Goal: Task Accomplishment & Management: Use online tool/utility

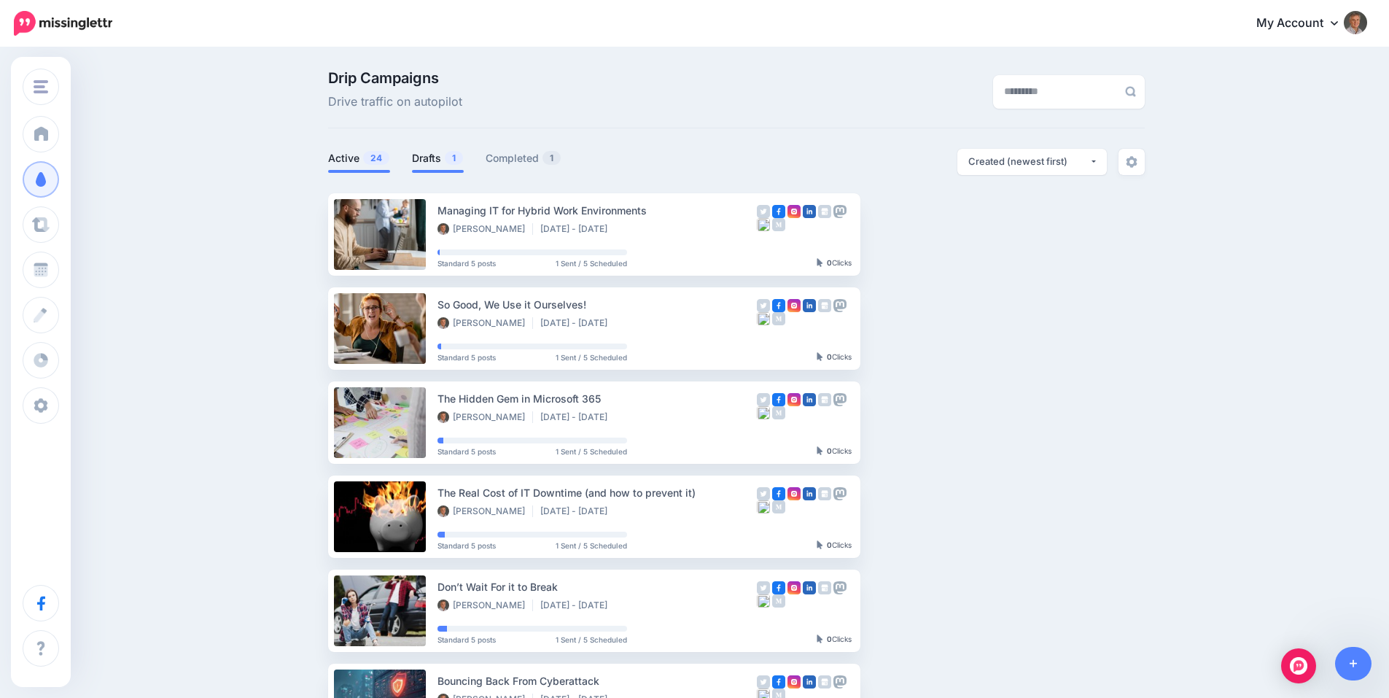
click at [437, 163] on link "Drafts 1" at bounding box center [438, 157] width 52 height 17
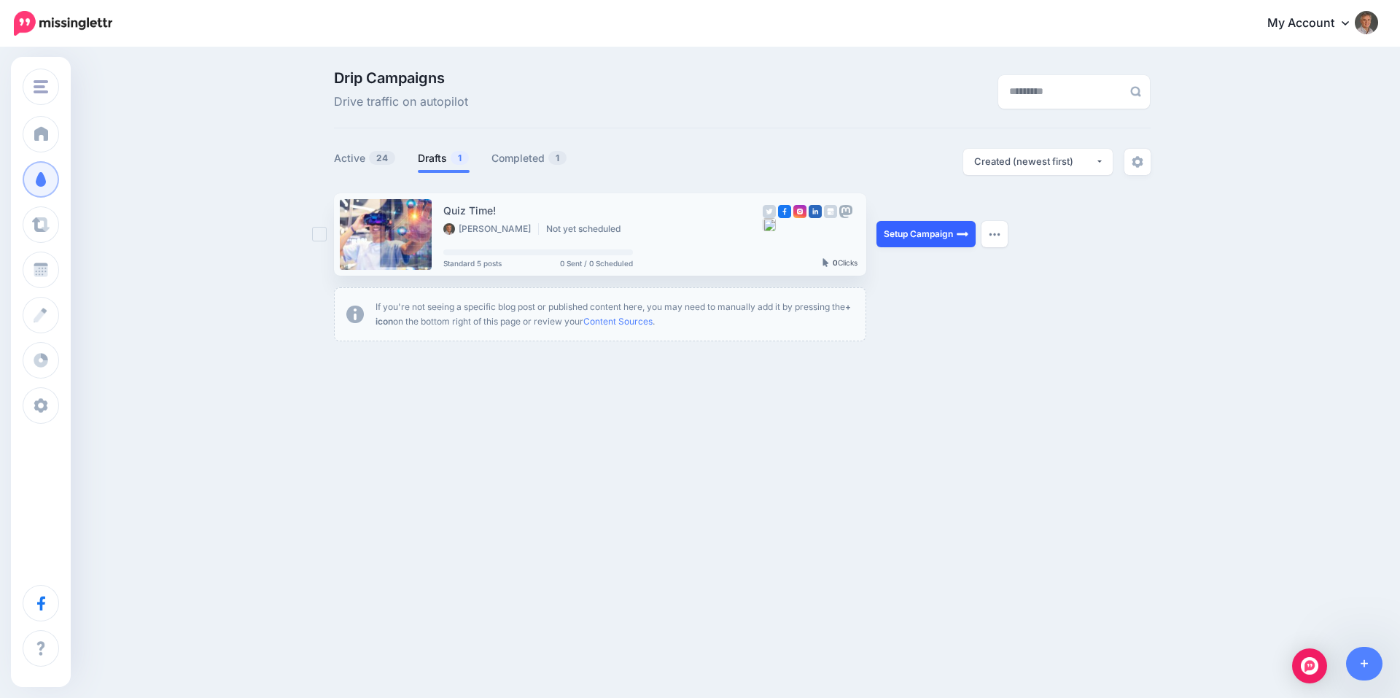
click at [929, 228] on link "Setup Campaign" at bounding box center [925, 234] width 99 height 26
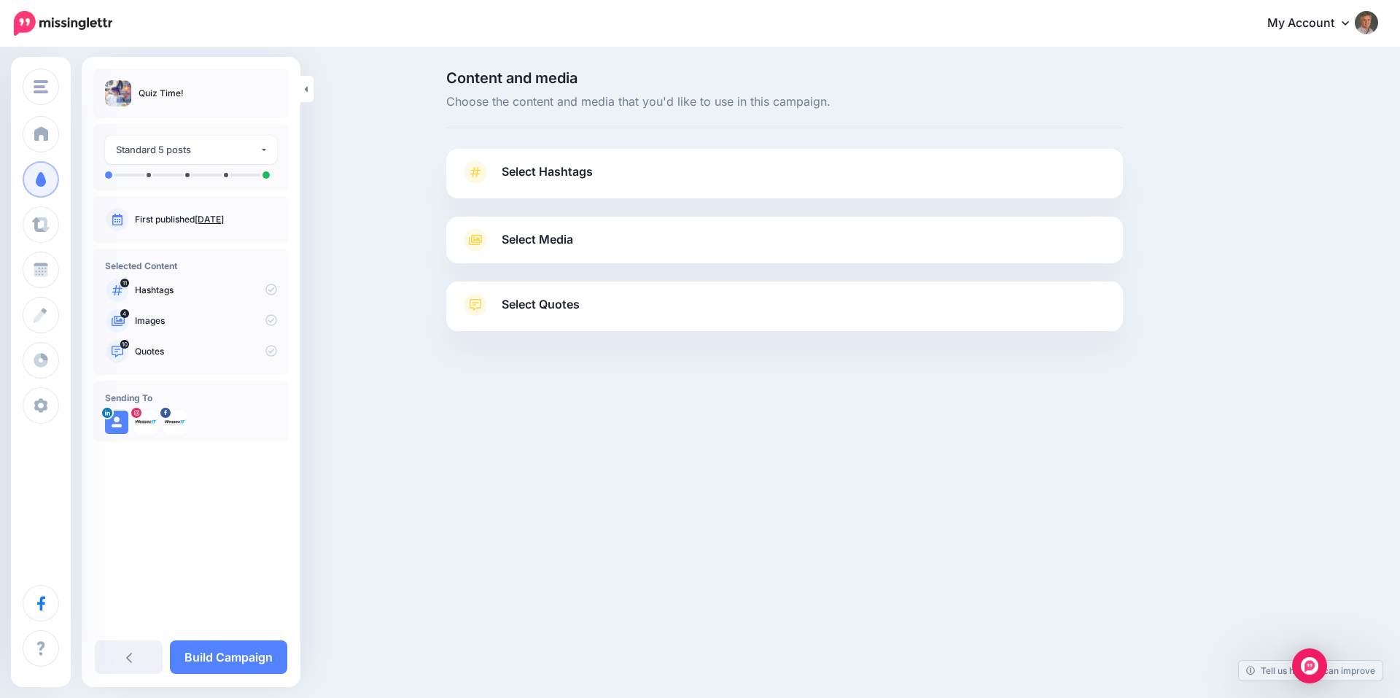
click at [494, 171] on link "Select Hashtags" at bounding box center [784, 179] width 647 height 38
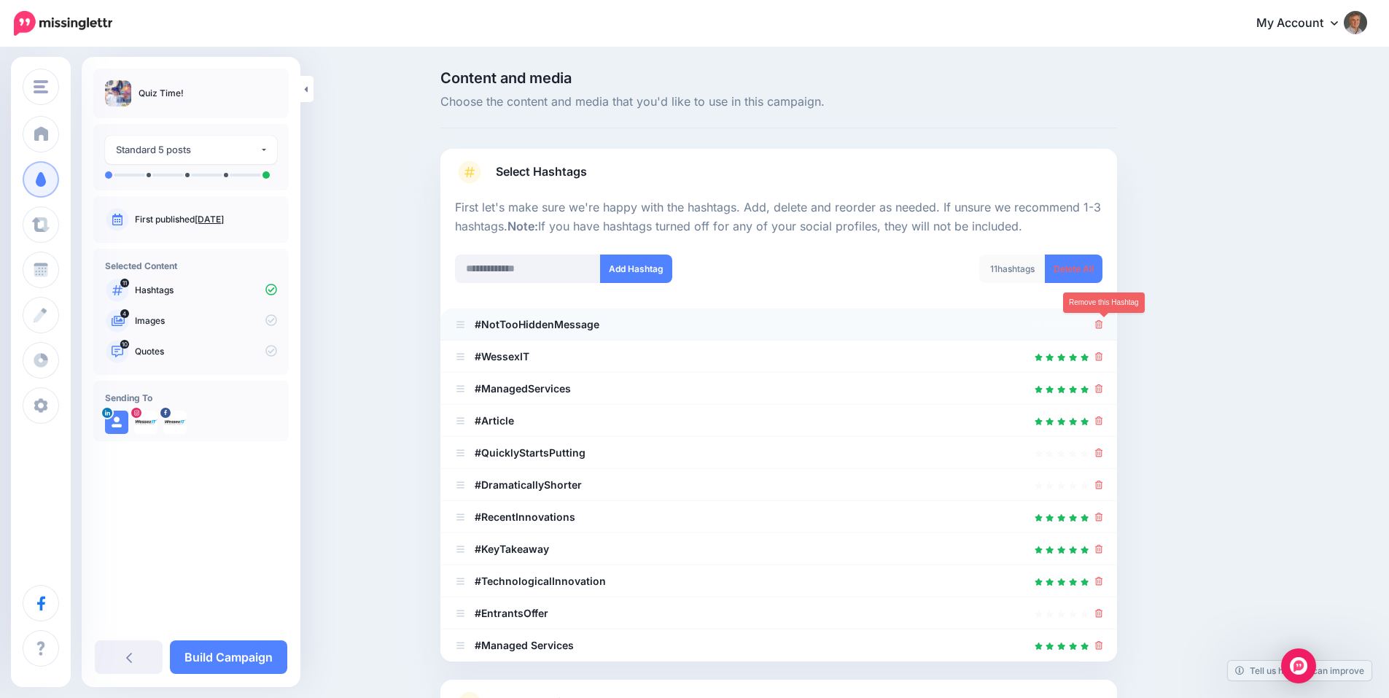
click at [1102, 324] on icon at bounding box center [1099, 324] width 8 height 9
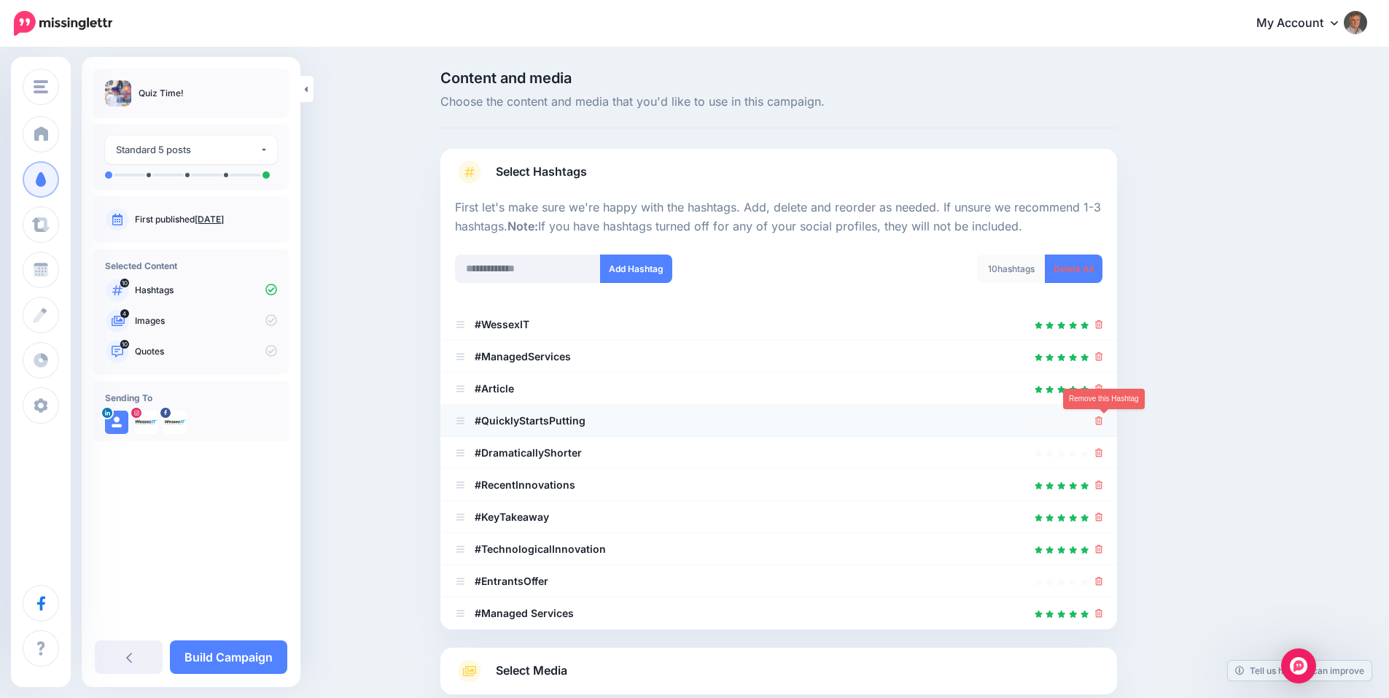
click at [1103, 423] on icon at bounding box center [1099, 420] width 8 height 9
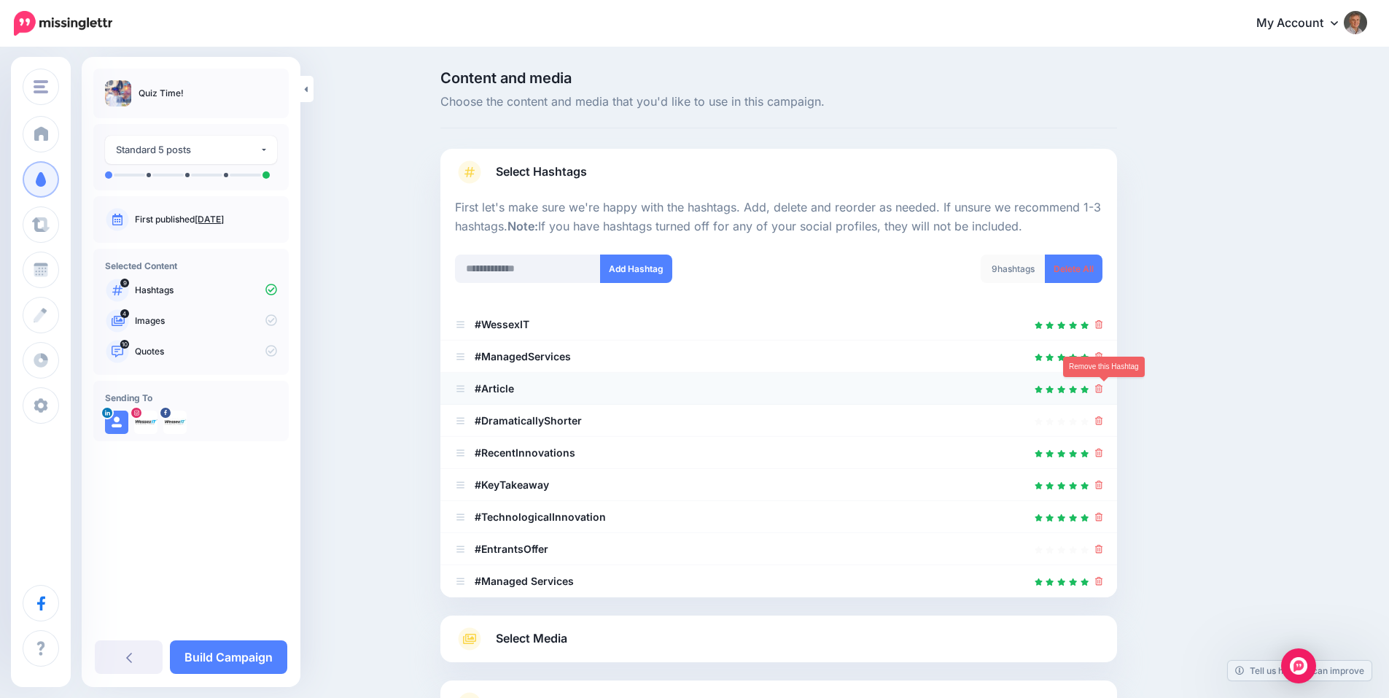
click at [1102, 389] on icon at bounding box center [1099, 388] width 8 height 9
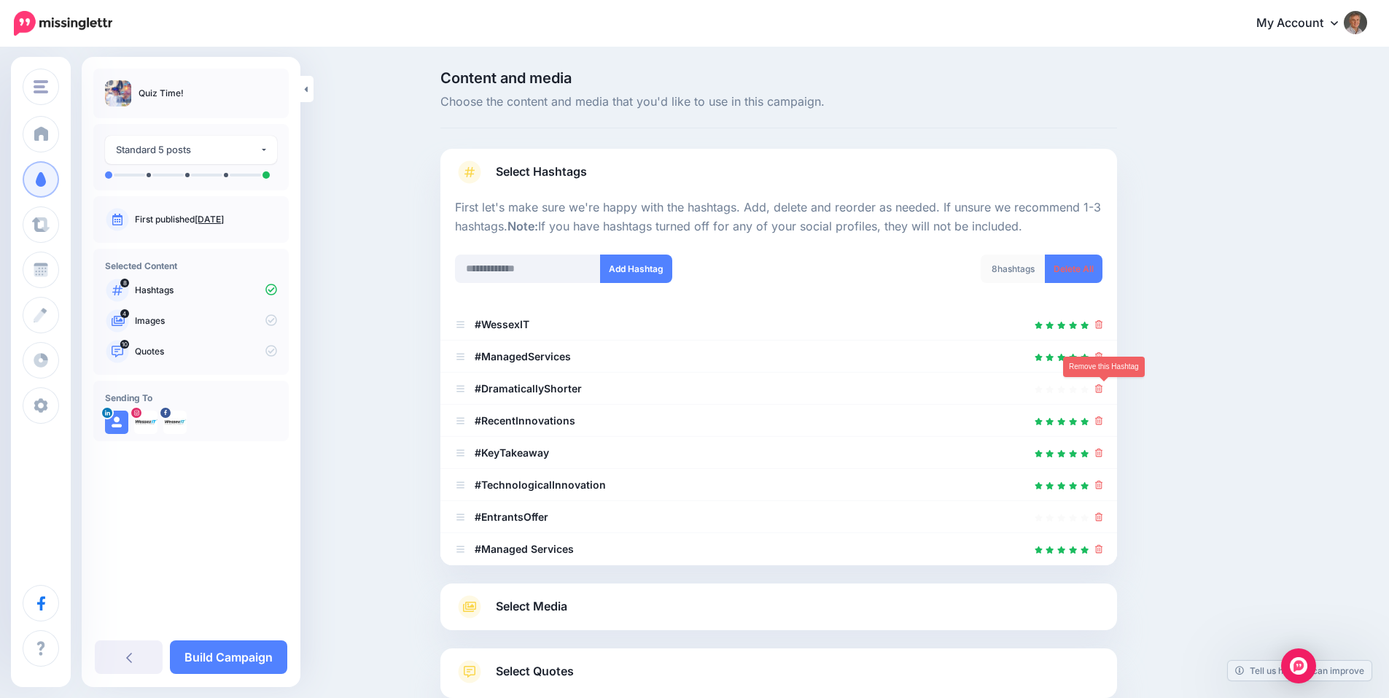
click at [1102, 389] on icon at bounding box center [1099, 388] width 8 height 9
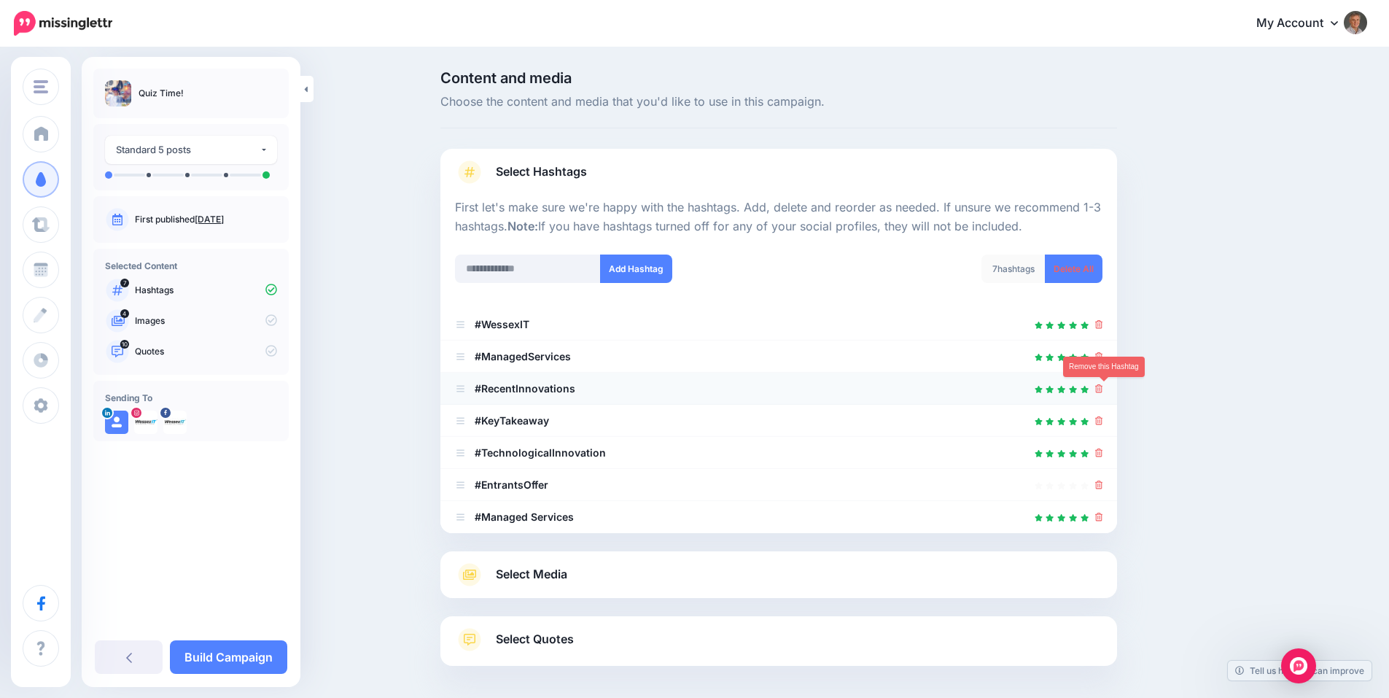
click at [1103, 392] on icon at bounding box center [1099, 388] width 8 height 9
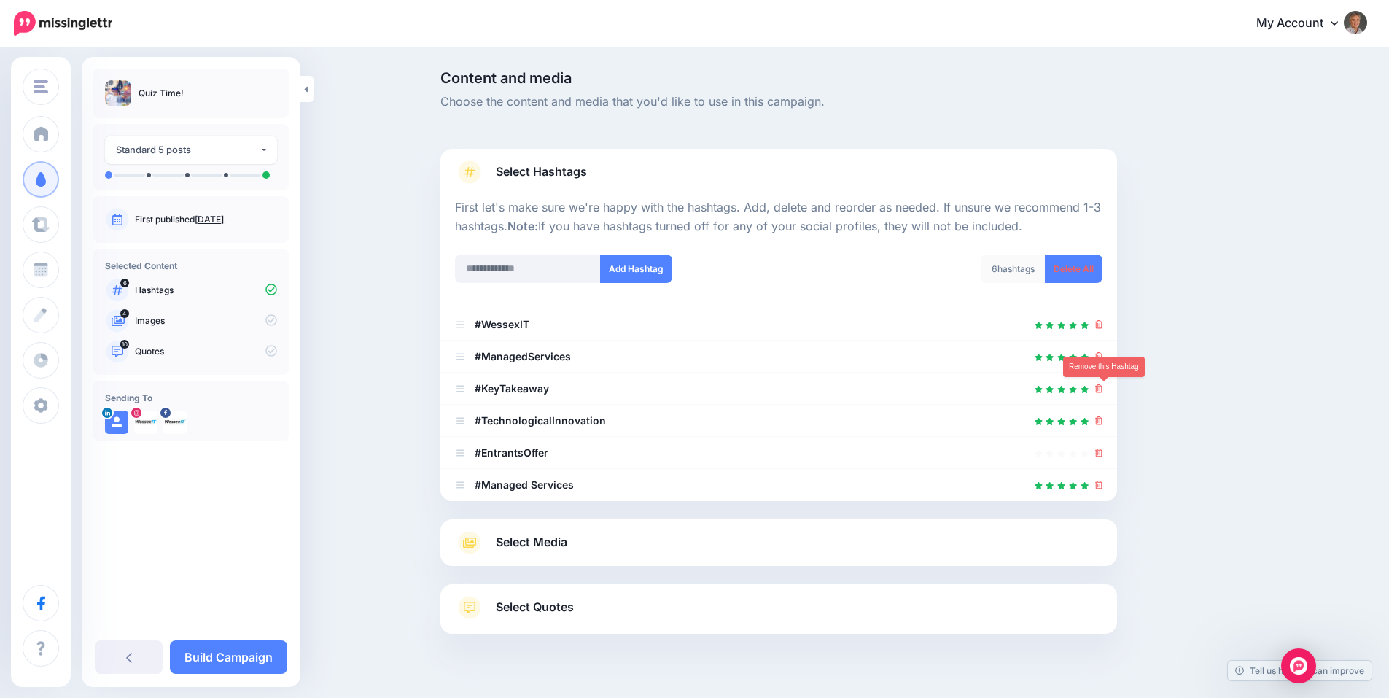
click at [1103, 392] on icon at bounding box center [1099, 388] width 8 height 9
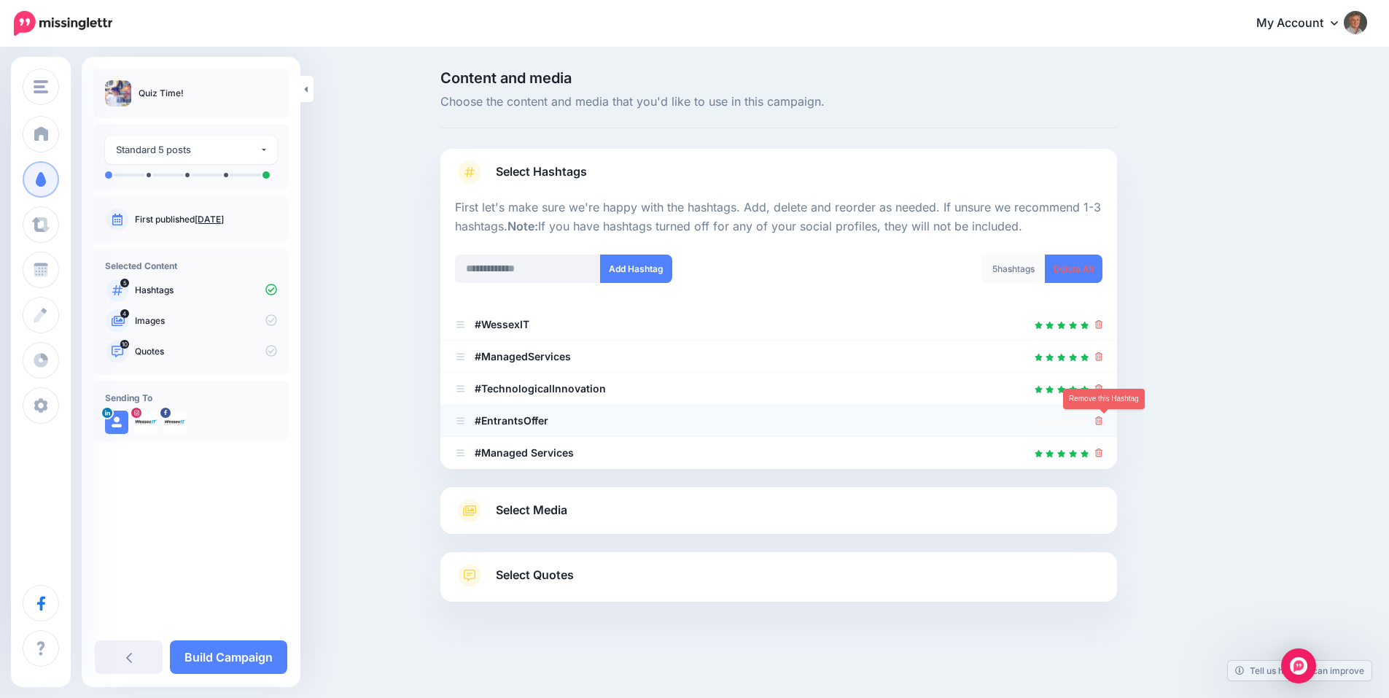
click at [1103, 419] on icon at bounding box center [1099, 420] width 8 height 9
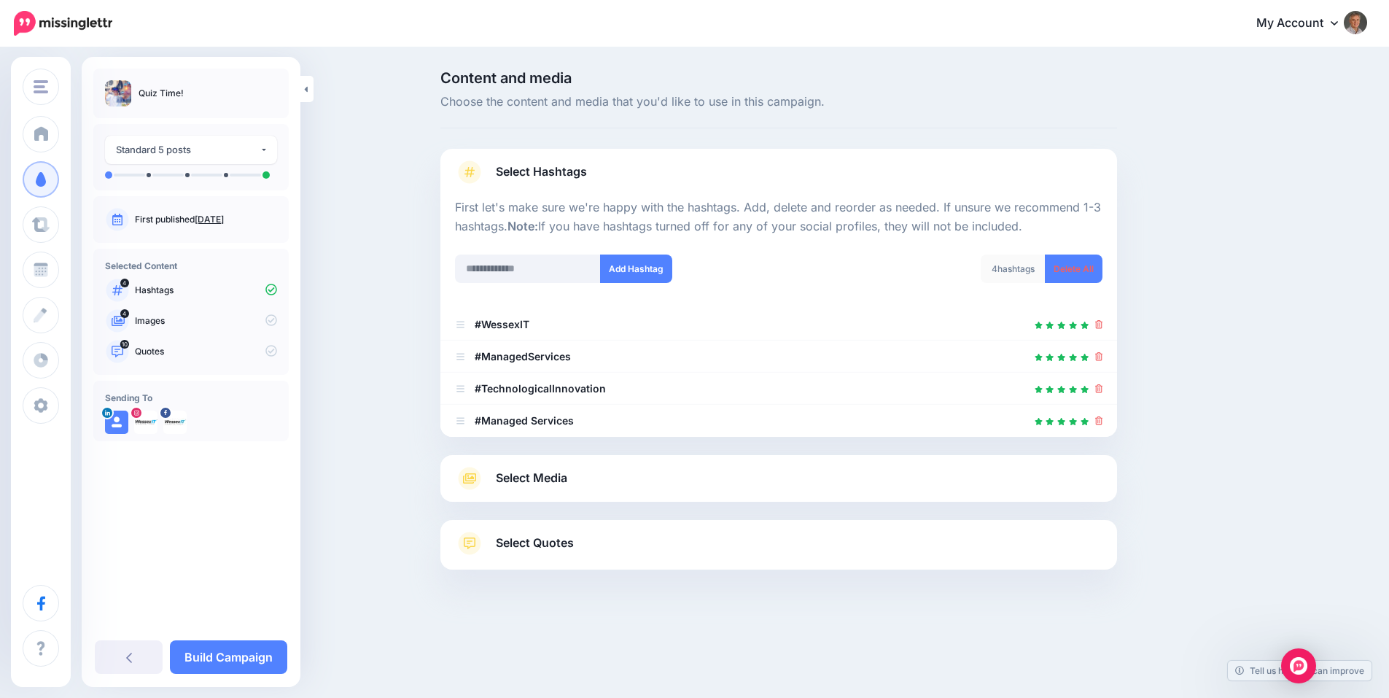
click at [879, 488] on link "Select Media" at bounding box center [778, 478] width 647 height 23
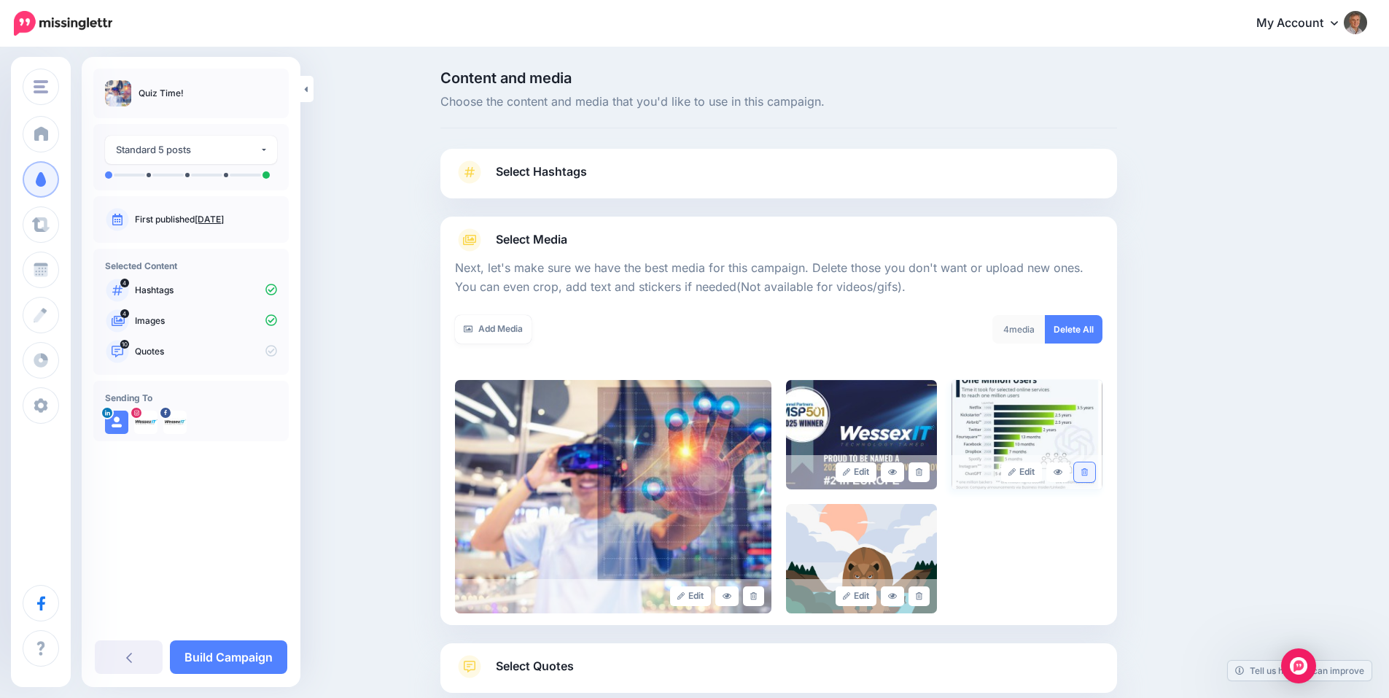
click at [1088, 475] on icon at bounding box center [1084, 472] width 7 height 8
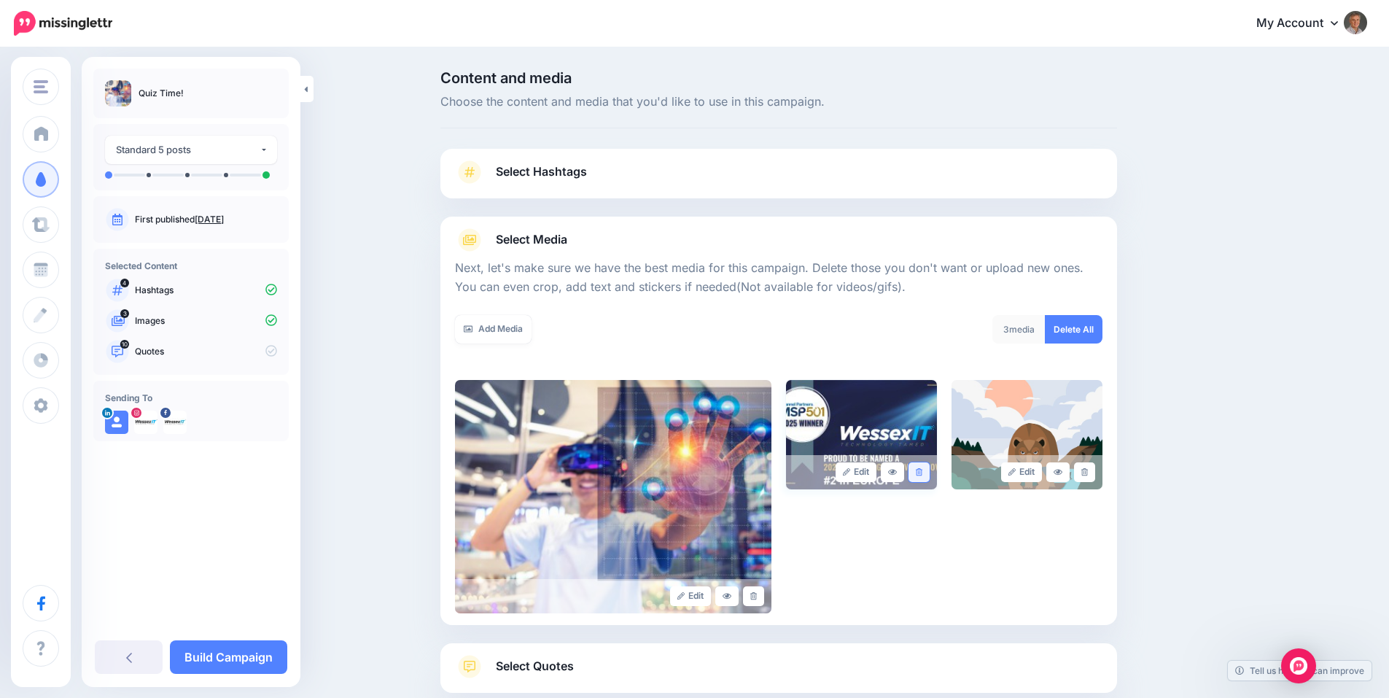
click at [926, 477] on link at bounding box center [918, 472] width 21 height 20
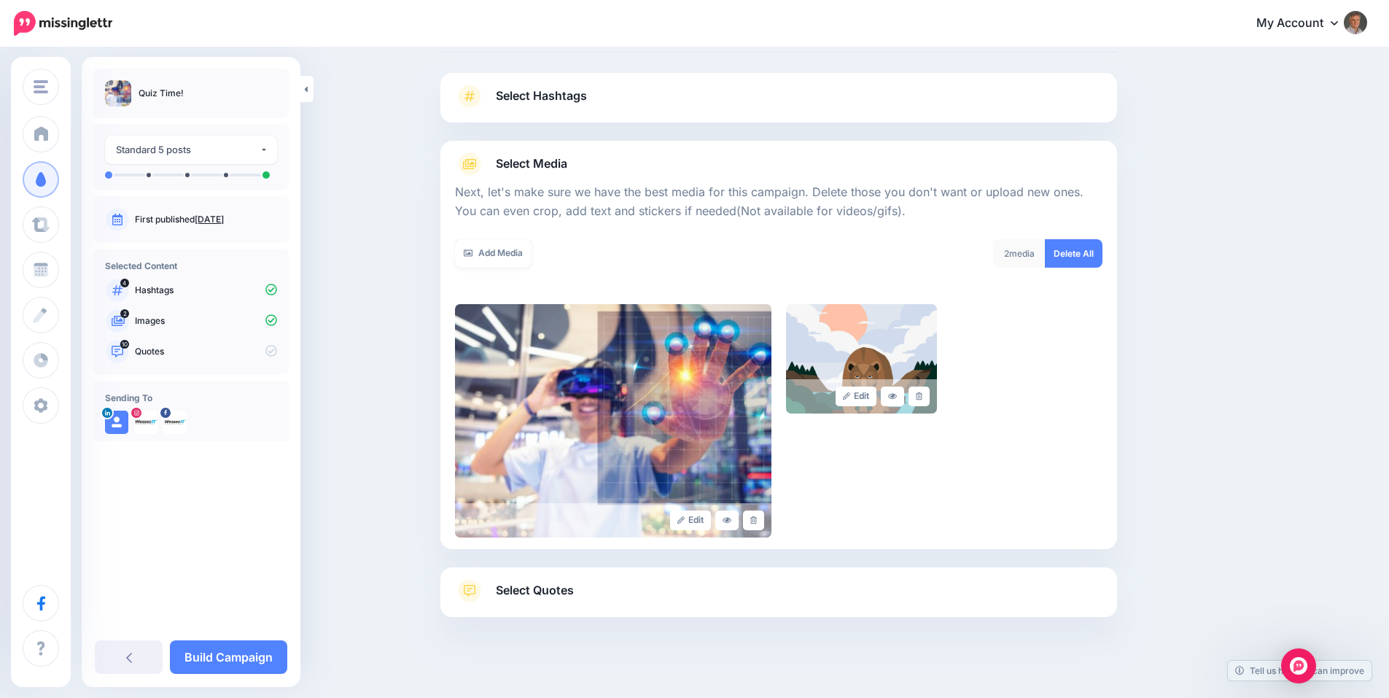
scroll to position [110, 0]
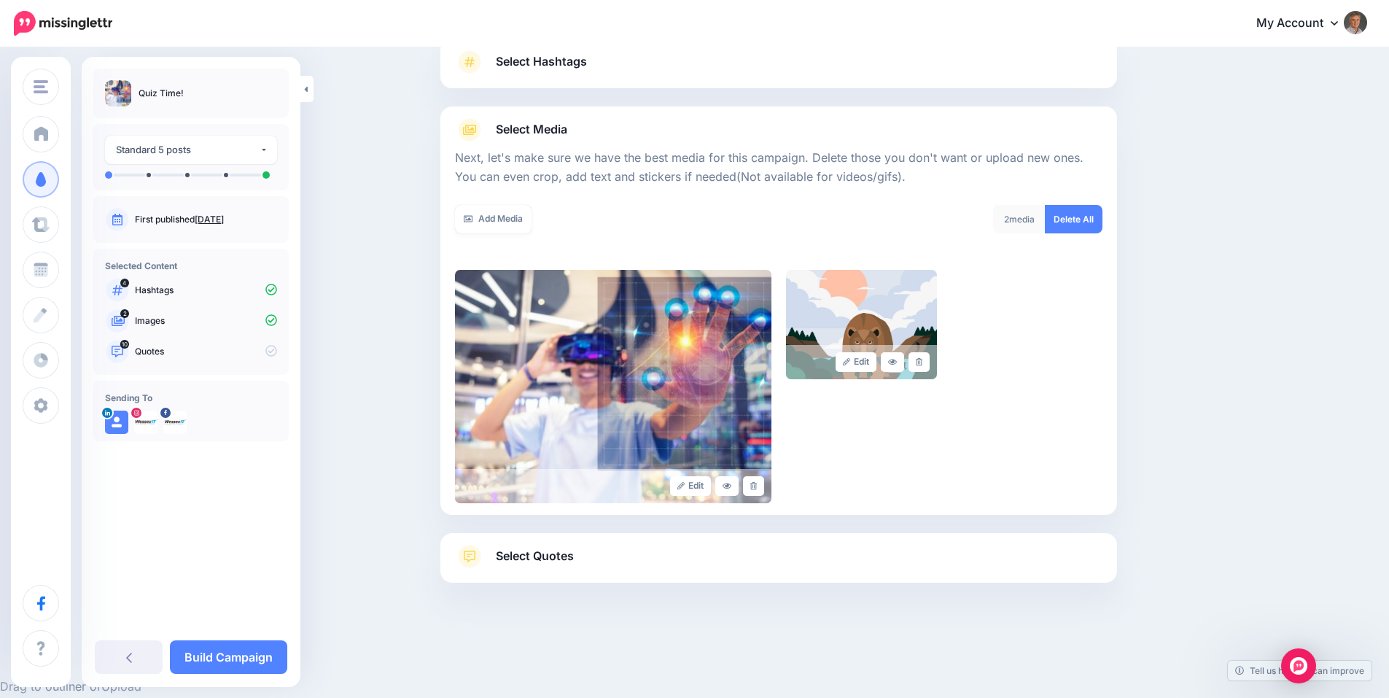
click at [547, 561] on span "Select Quotes" at bounding box center [535, 556] width 78 height 20
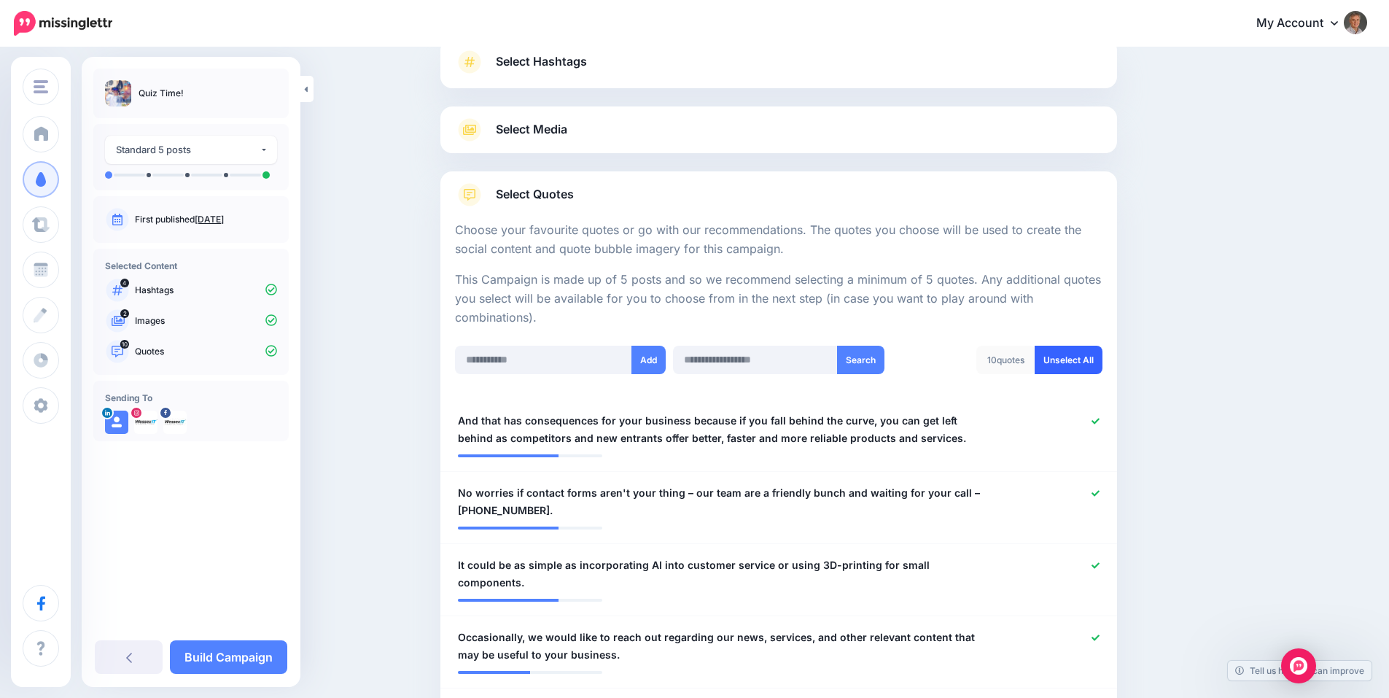
click at [1094, 356] on link "Unselect All" at bounding box center [1069, 360] width 68 height 28
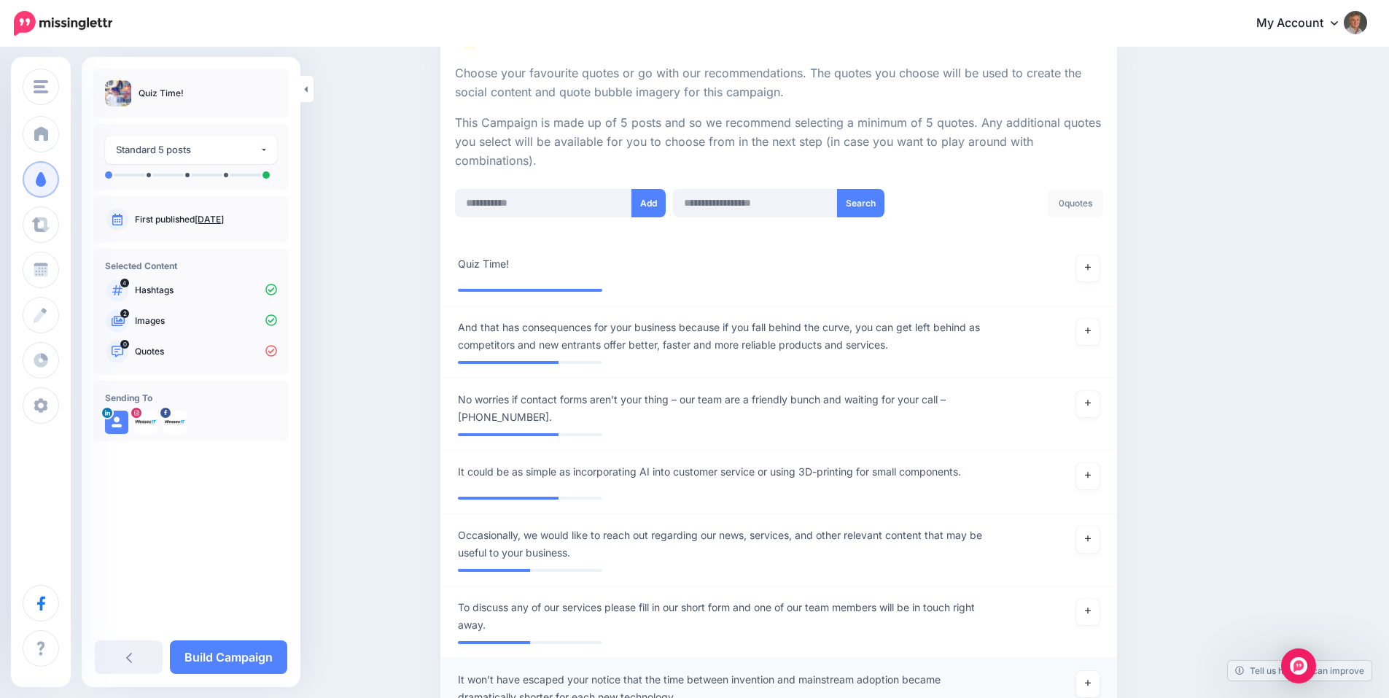
scroll to position [268, 0]
click at [1088, 265] on link at bounding box center [1087, 267] width 23 height 26
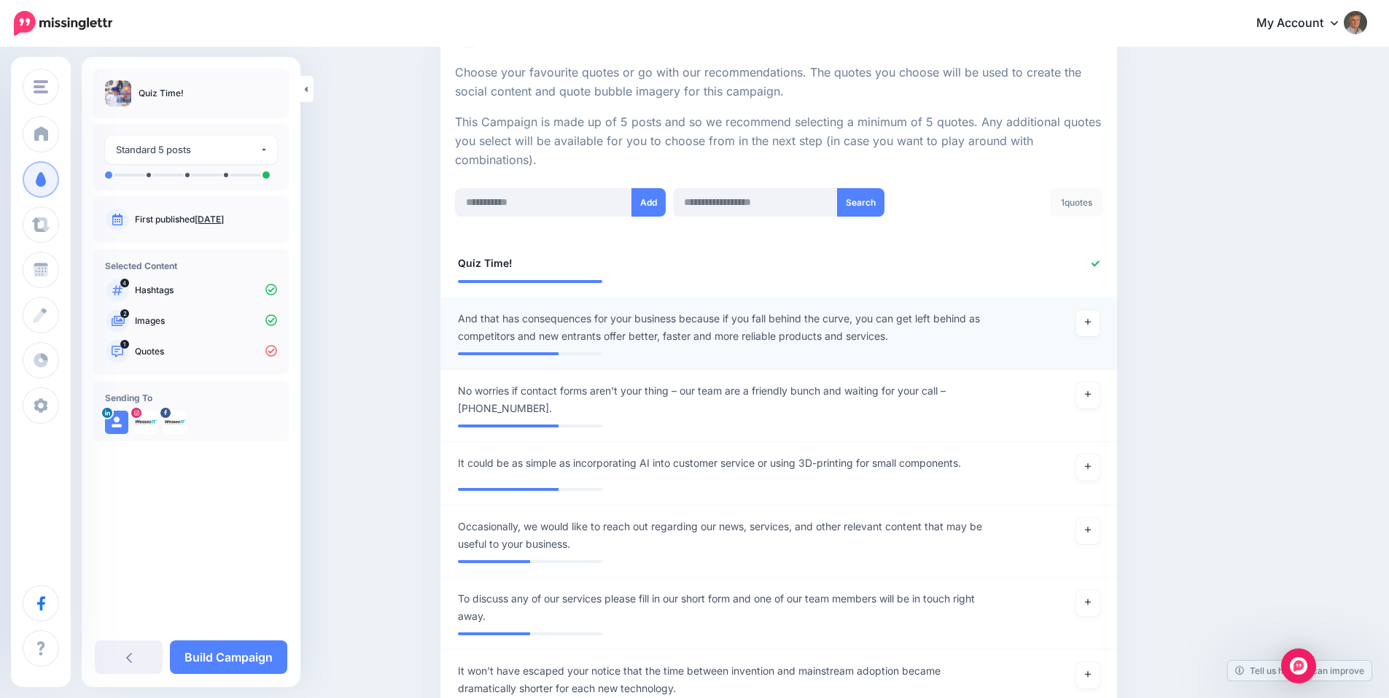
click at [731, 319] on span "And that has consequences for your business because if you fall behind the curv…" at bounding box center [723, 327] width 531 height 35
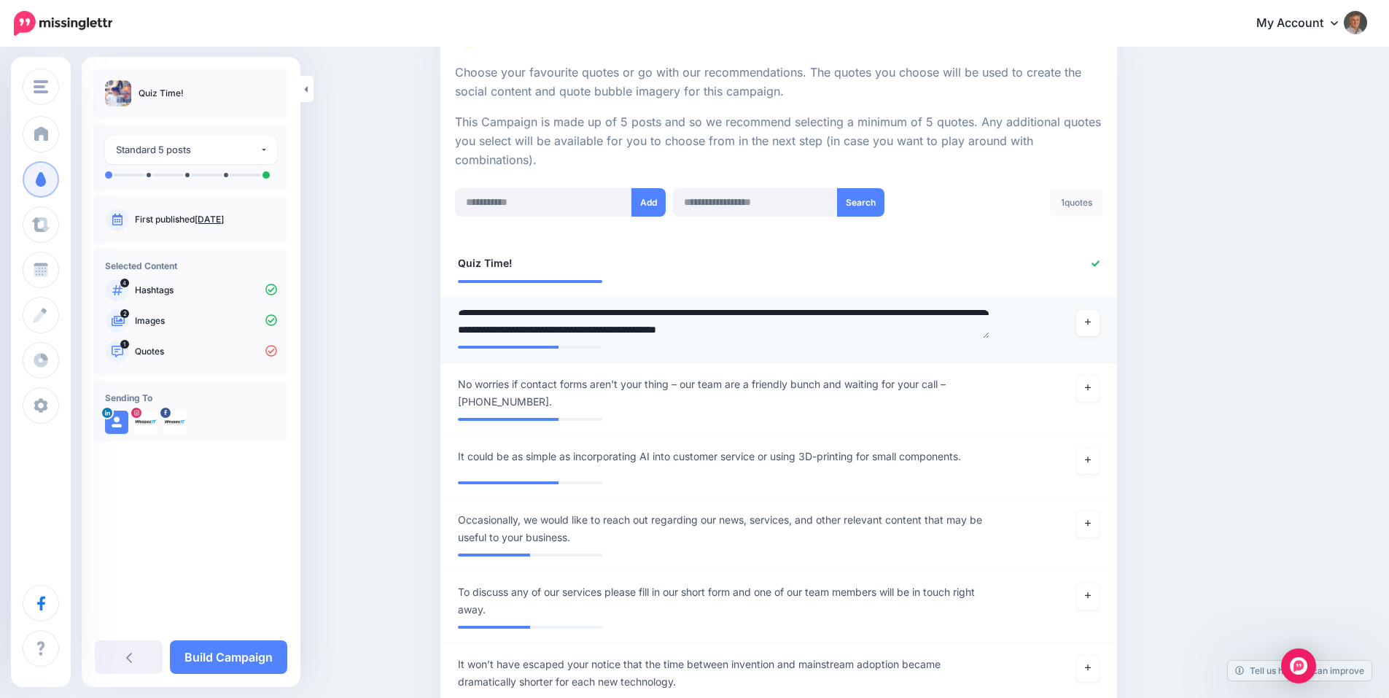
scroll to position [0, 0]
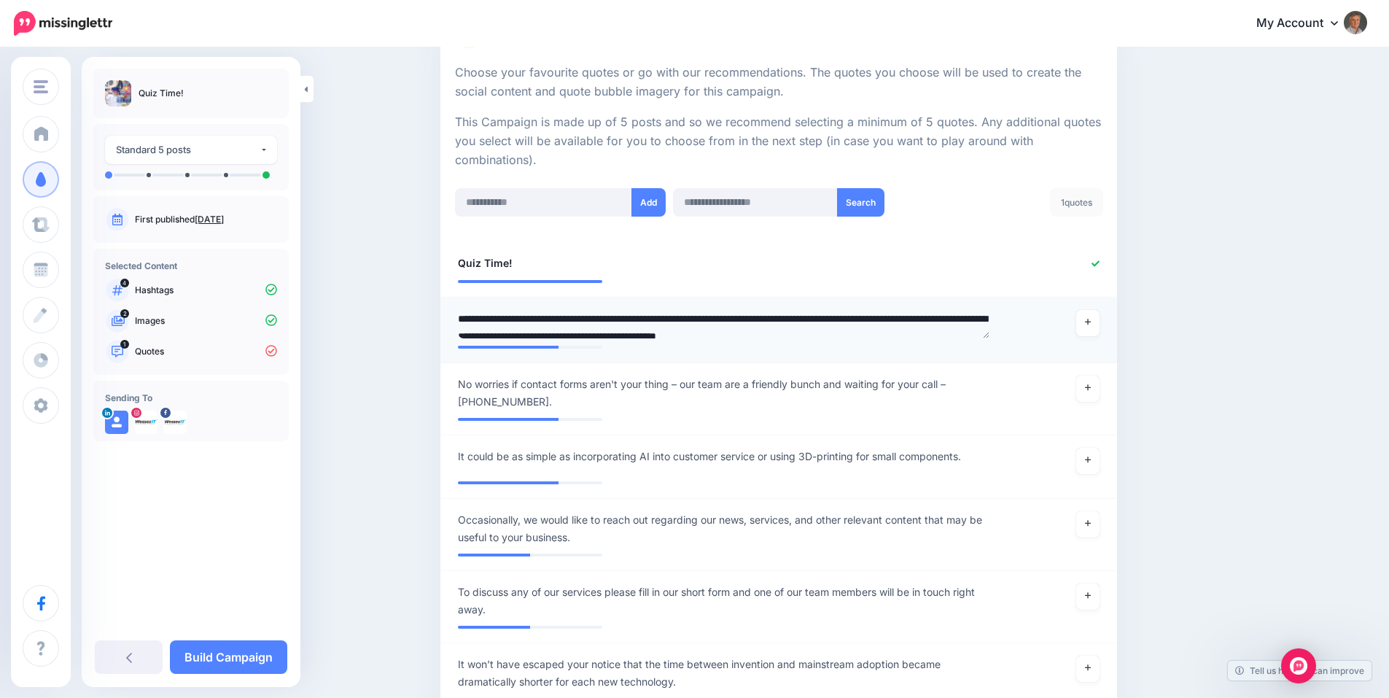
drag, startPoint x: 736, startPoint y: 318, endPoint x: 460, endPoint y: 318, distance: 276.3
click at [460, 318] on div "**********" at bounding box center [723, 324] width 553 height 28
click at [564, 318] on textarea "**********" at bounding box center [723, 324] width 531 height 28
type textarea "**********"
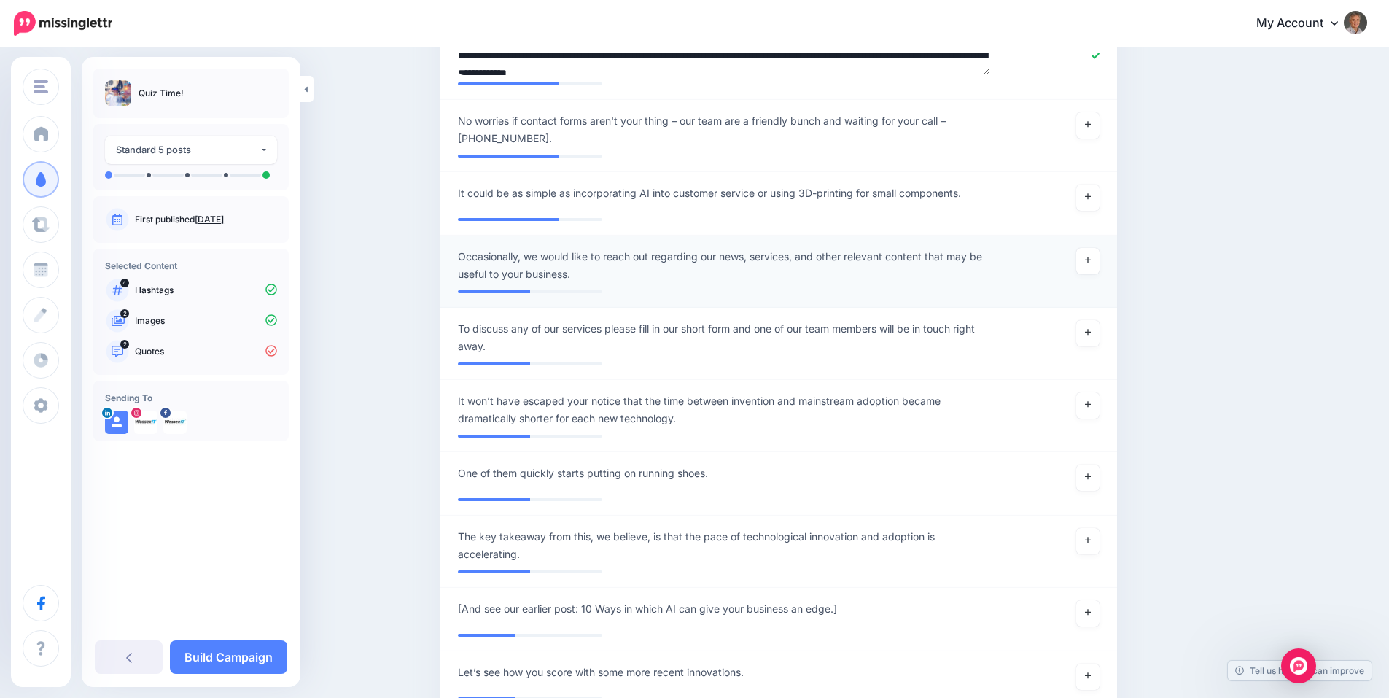
scroll to position [534, 0]
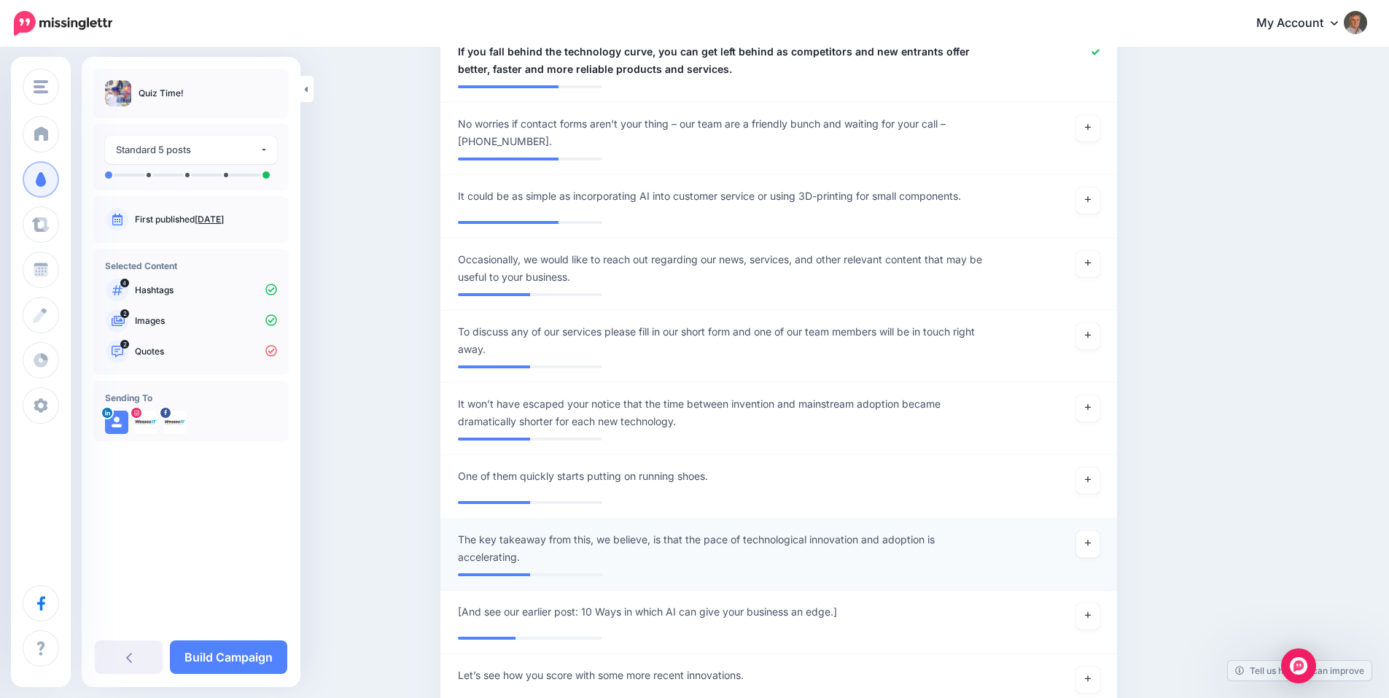
click at [816, 529] on li "**********" at bounding box center [778, 554] width 677 height 72
click at [811, 540] on span "The key takeaway from this, we believe, is that the pace of technological innov…" at bounding box center [723, 548] width 531 height 35
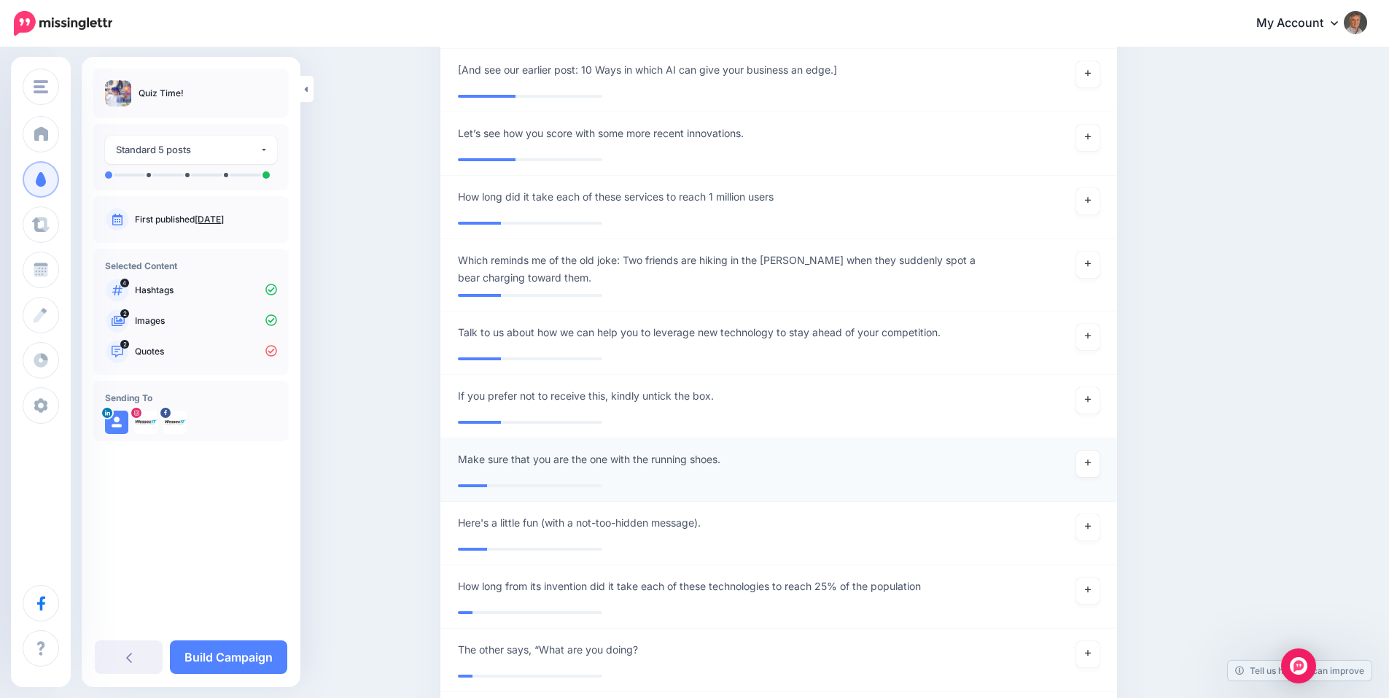
scroll to position [802, 0]
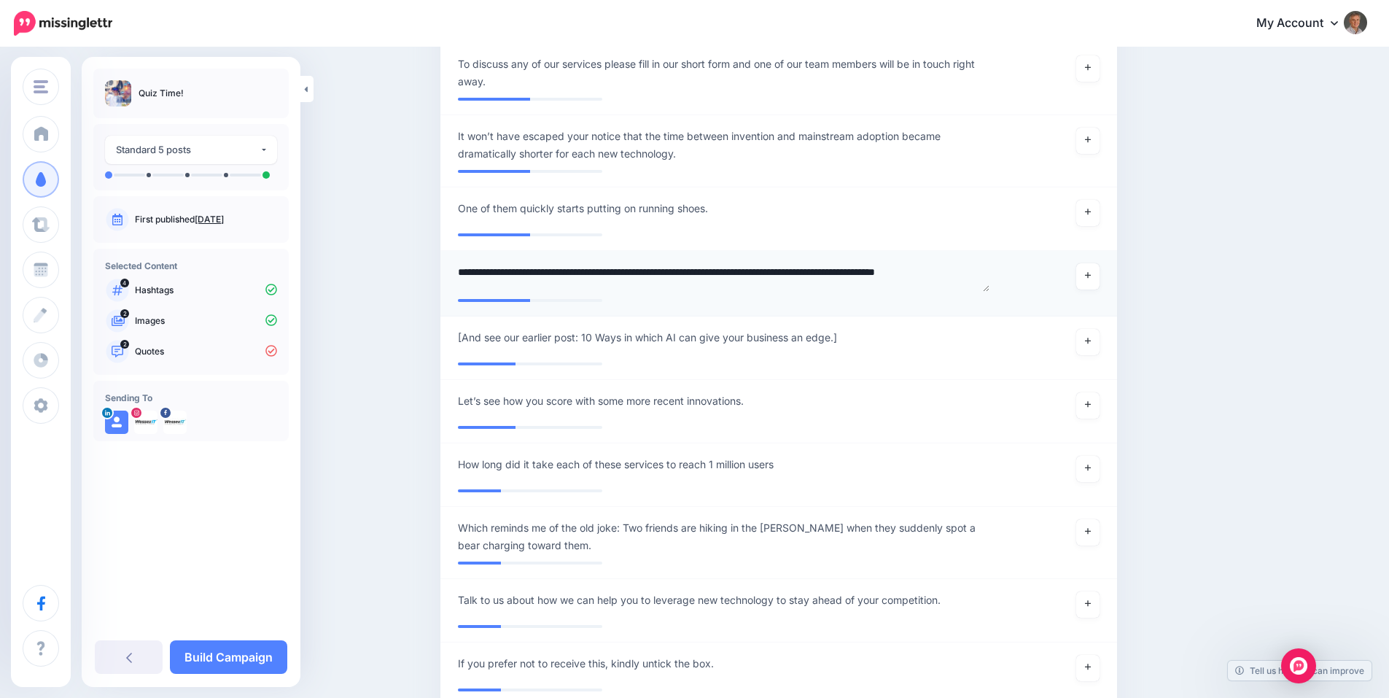
click at [757, 296] on li "**********" at bounding box center [778, 284] width 677 height 66
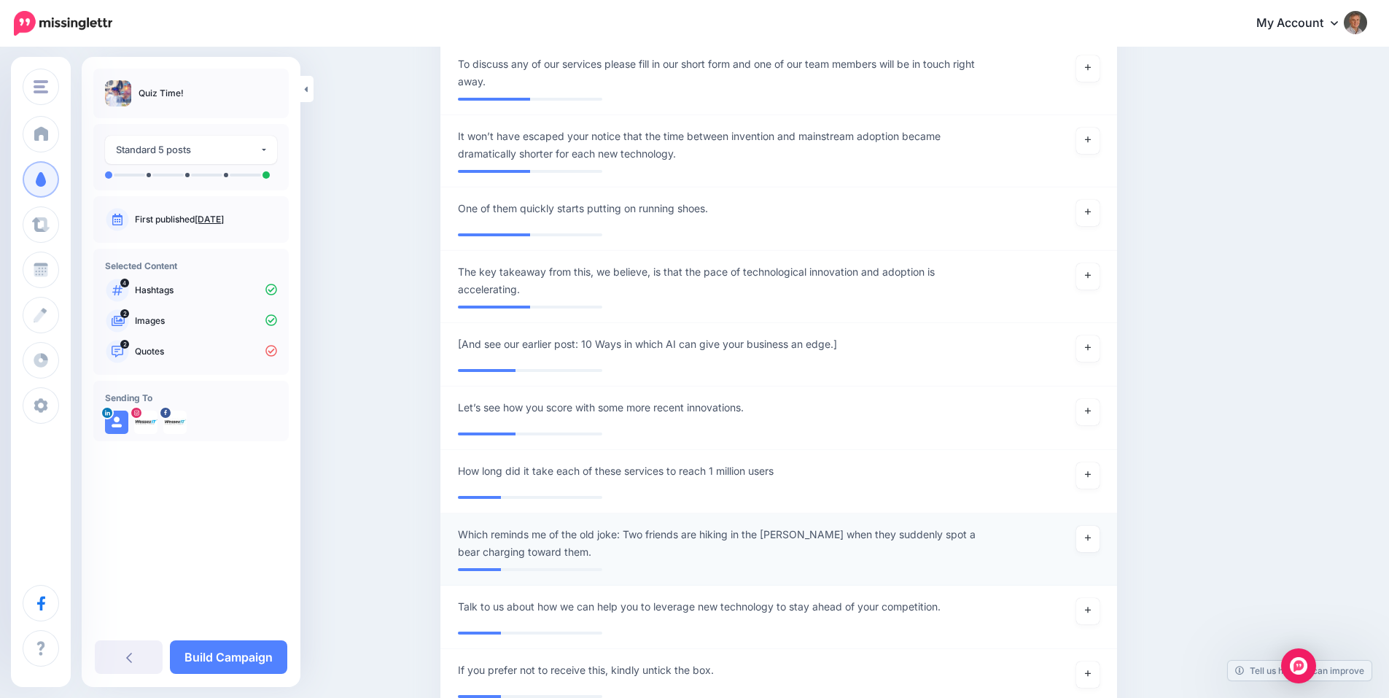
click at [639, 552] on span "Which reminds me of the old joke: Two friends are hiking in the woods when they…" at bounding box center [723, 543] width 531 height 35
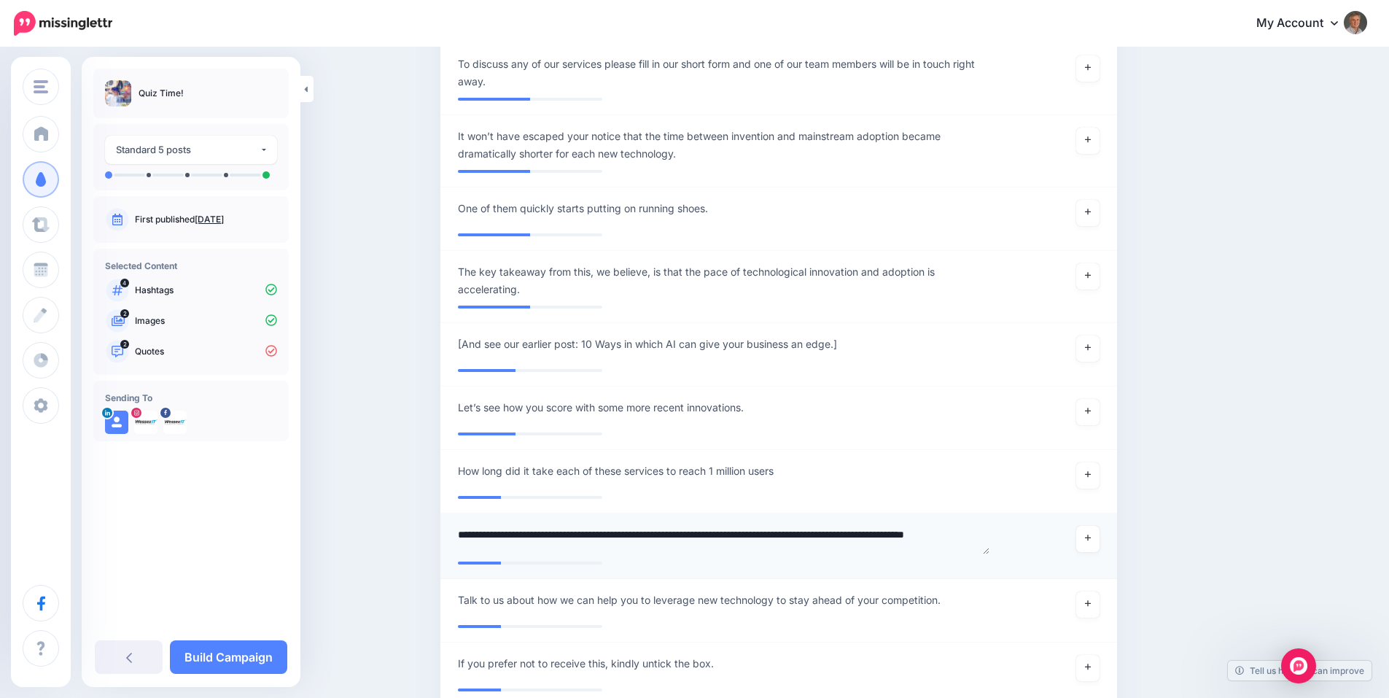
scroll to position [0, 0]
drag, startPoint x: 633, startPoint y: 533, endPoint x: 442, endPoint y: 525, distance: 191.2
click at [442, 525] on div "Content and media Choose the content and media that you'd like to use in this c…" at bounding box center [778, 373] width 698 height 2208
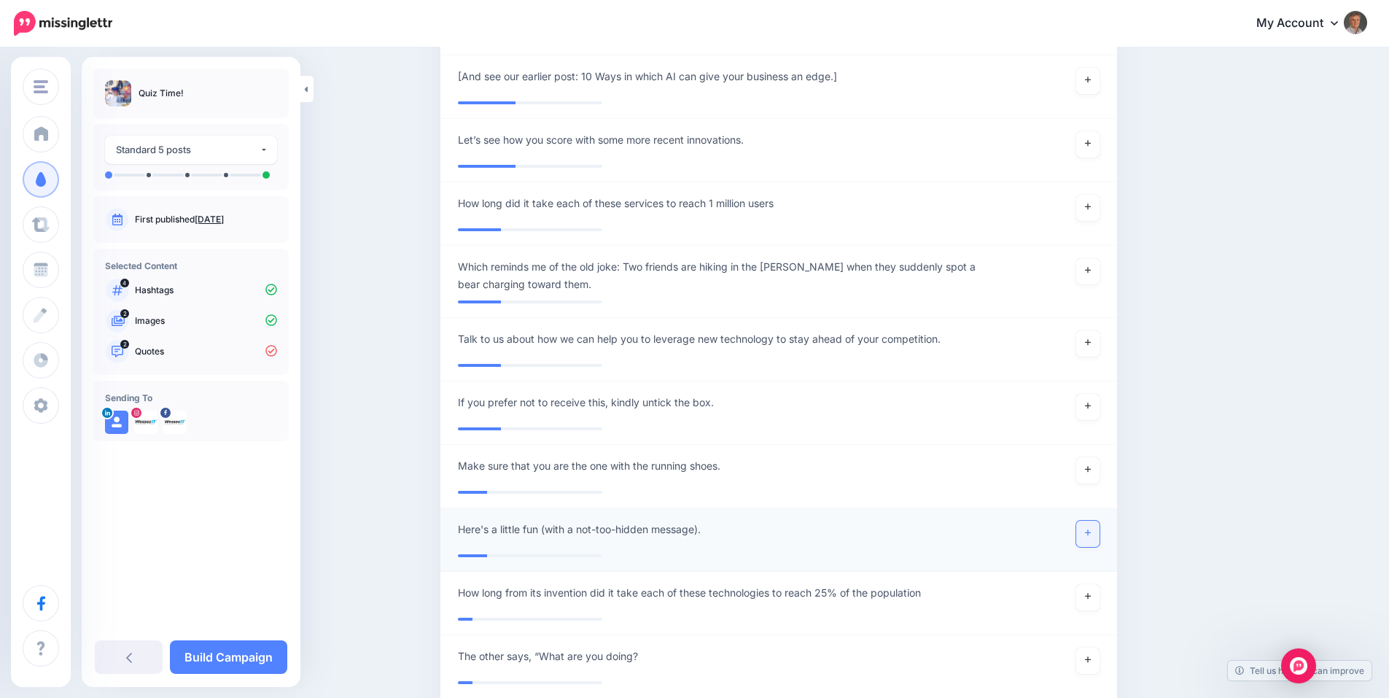
click at [1090, 525] on link at bounding box center [1087, 534] width 23 height 26
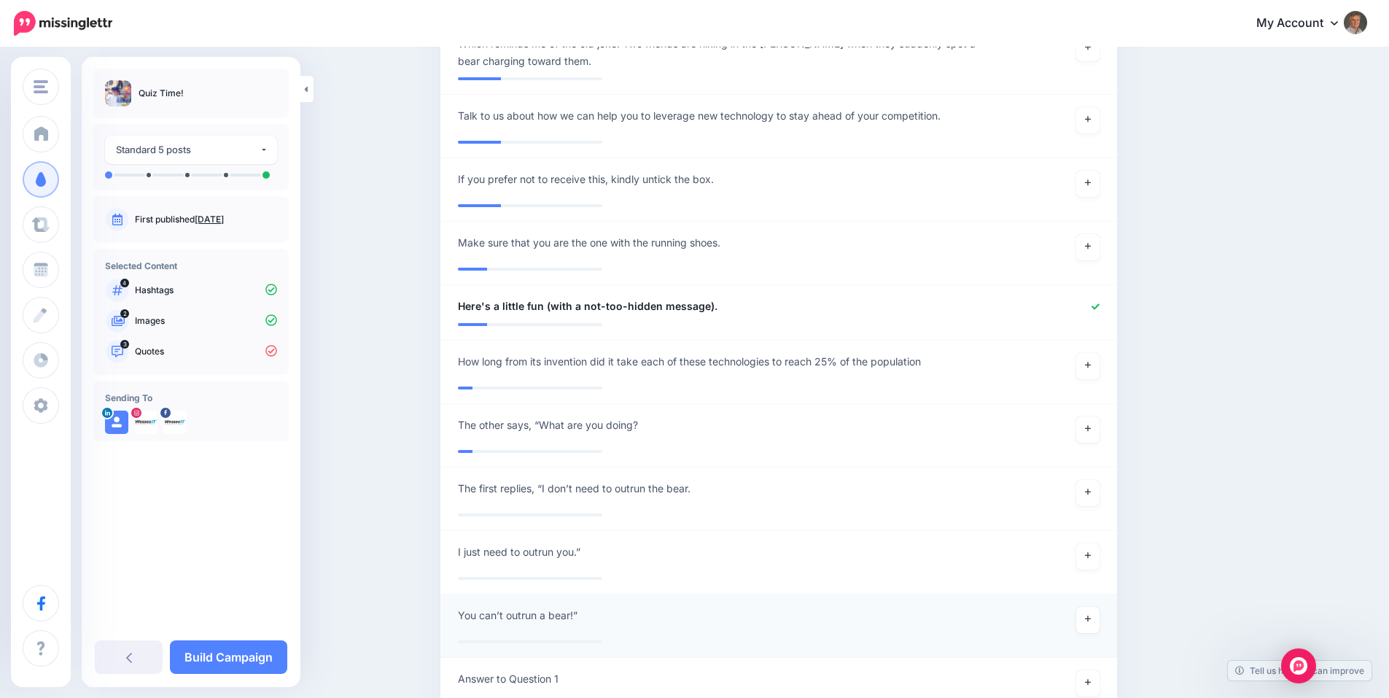
scroll to position [0, 0]
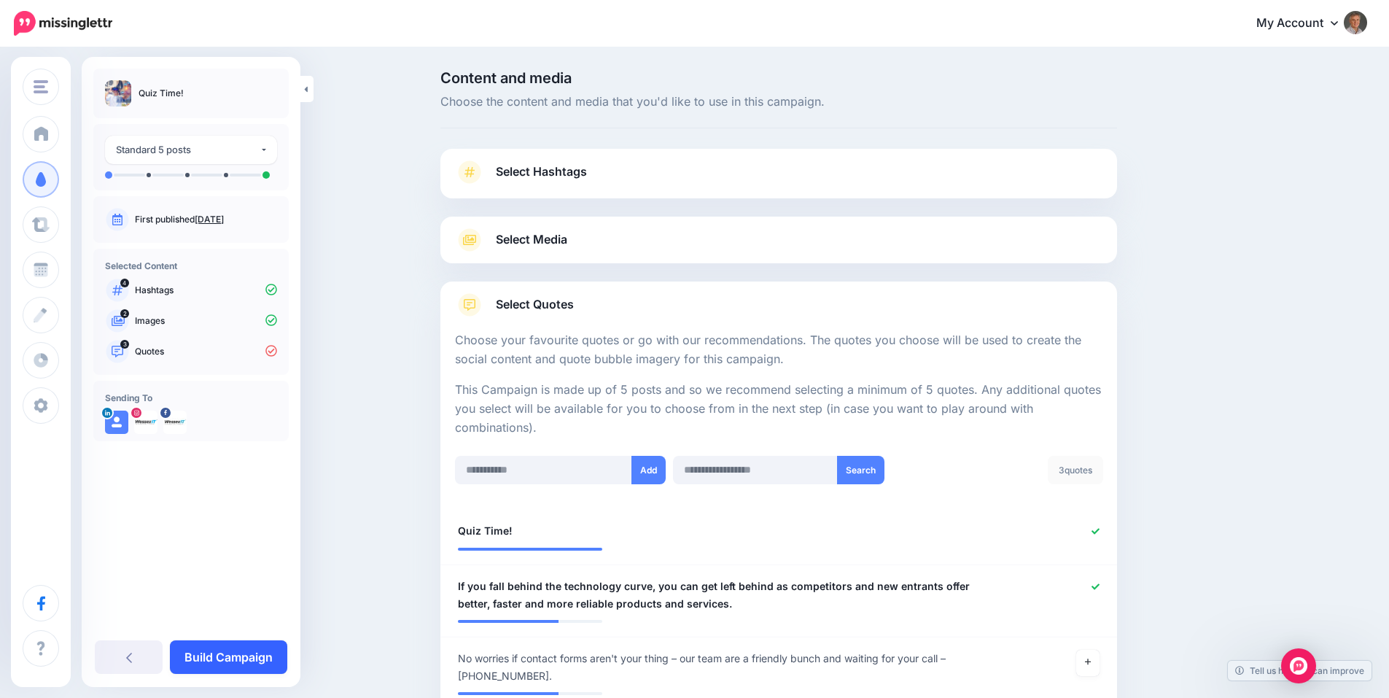
click at [249, 654] on link "Build Campaign" at bounding box center [228, 657] width 117 height 34
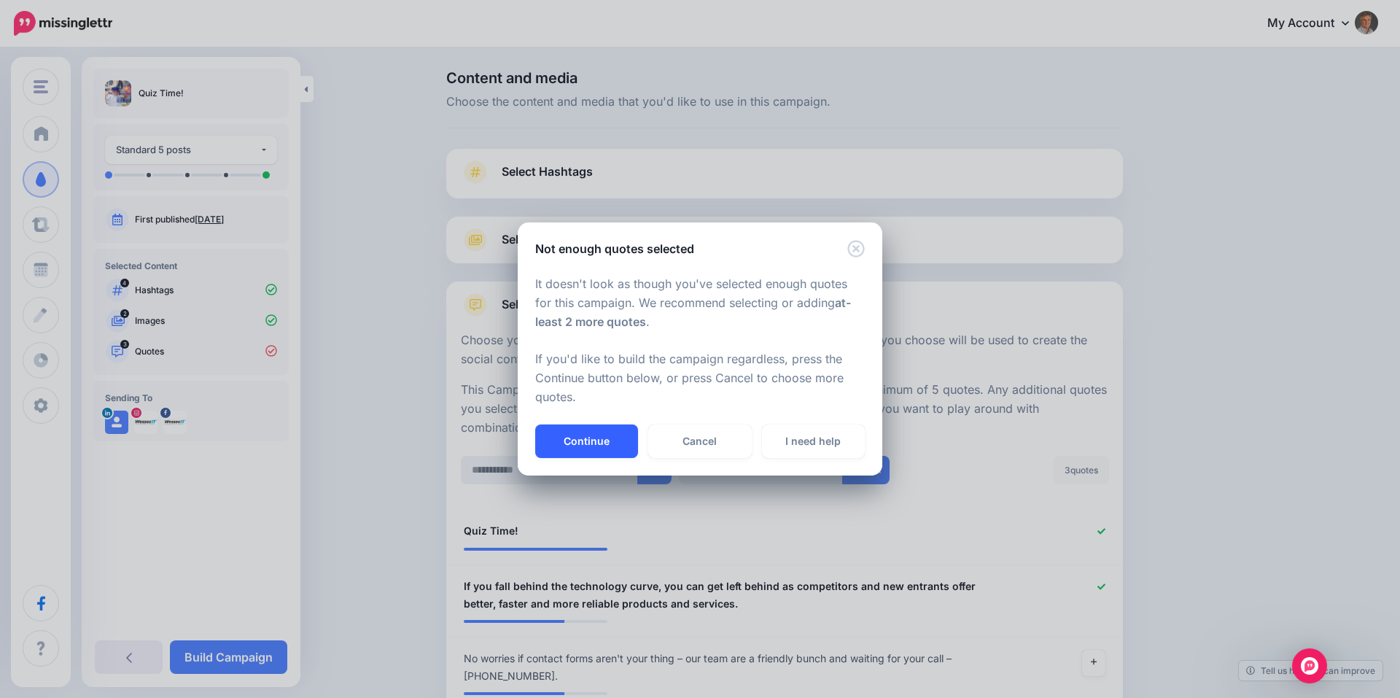
click at [583, 440] on button "Continue" at bounding box center [586, 441] width 103 height 34
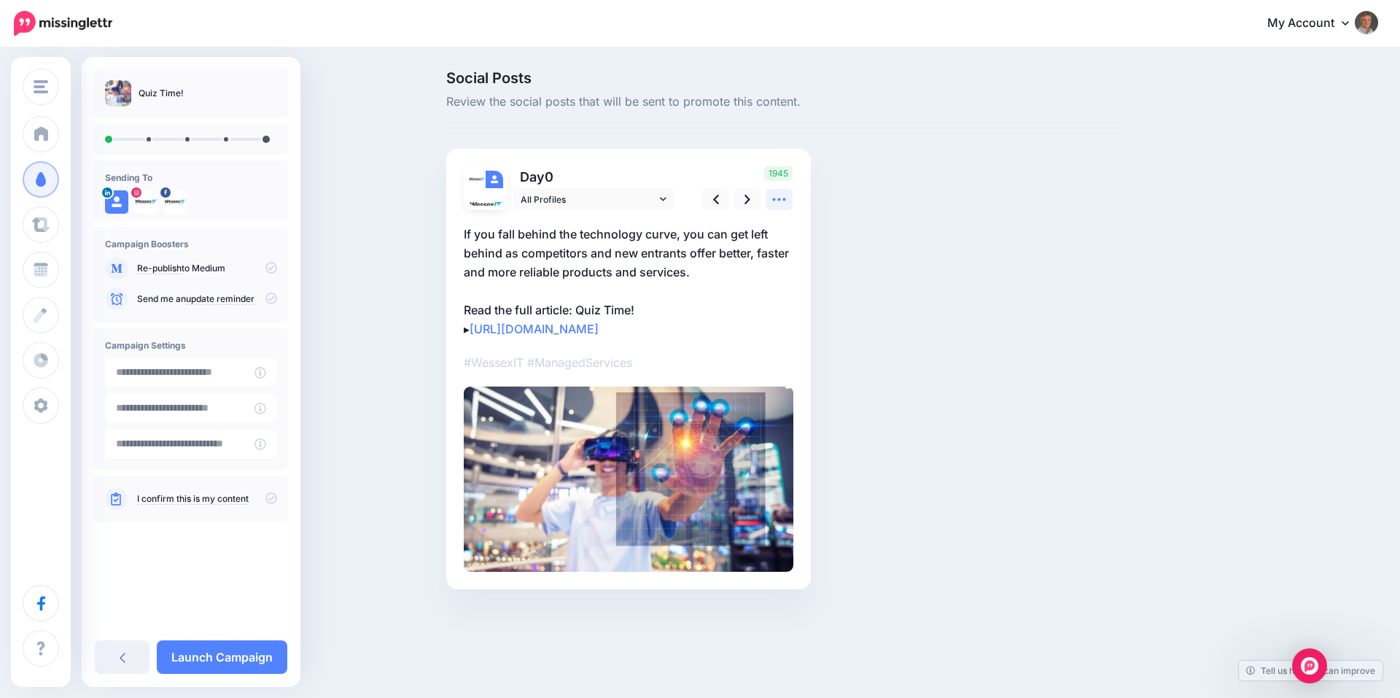
click at [781, 201] on icon at bounding box center [778, 199] width 15 height 15
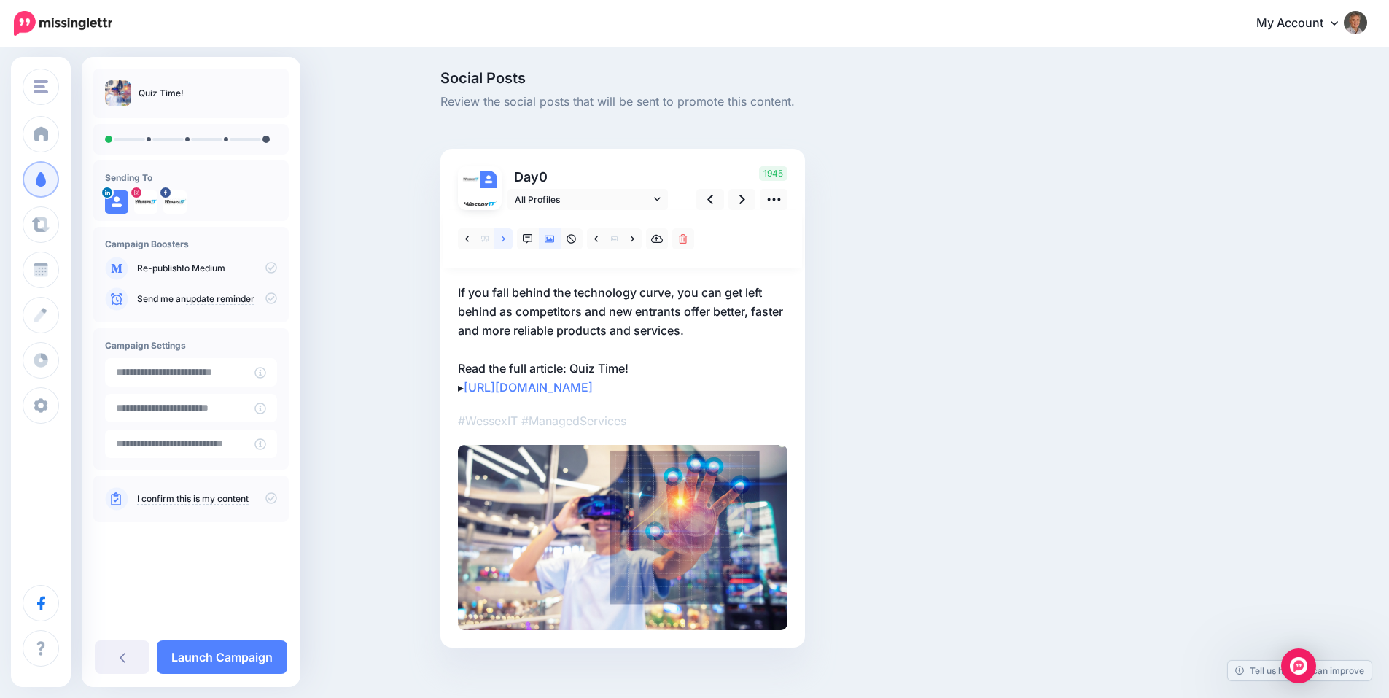
click at [506, 239] on link at bounding box center [503, 238] width 18 height 21
click at [511, 234] on link at bounding box center [503, 238] width 18 height 21
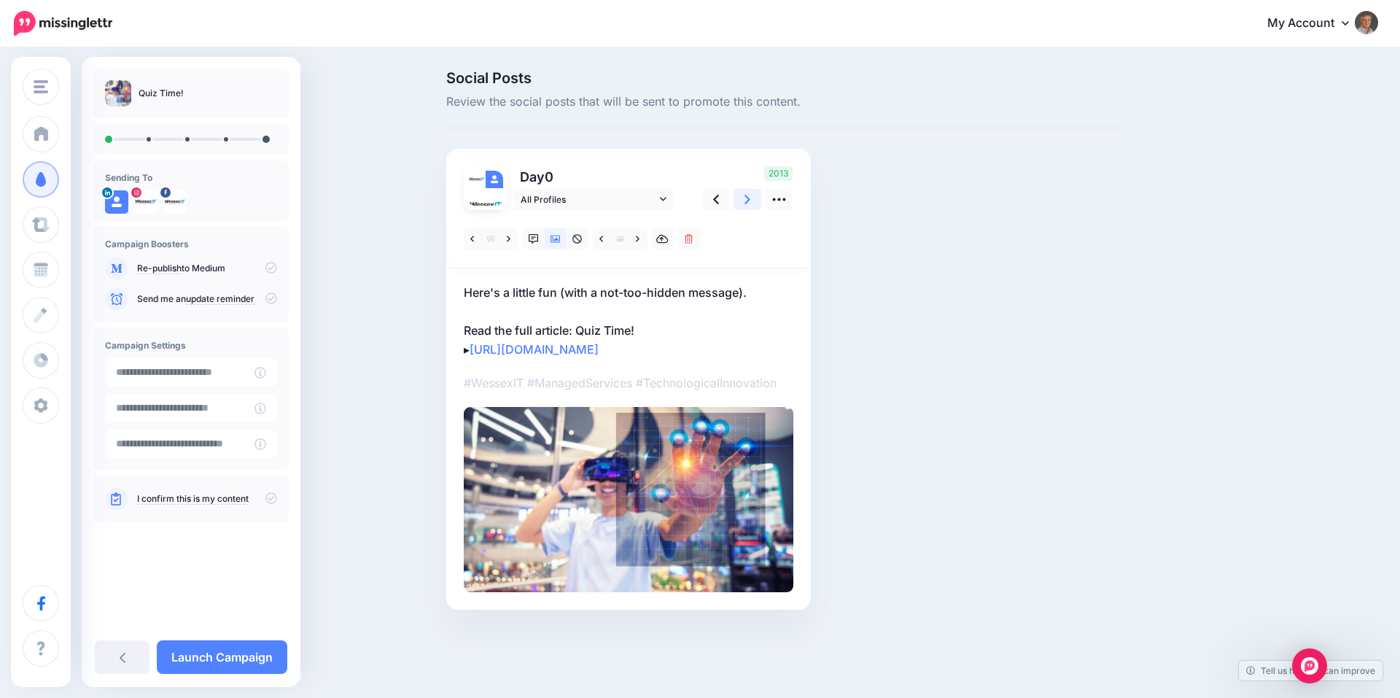
click at [749, 197] on icon at bounding box center [747, 199] width 6 height 15
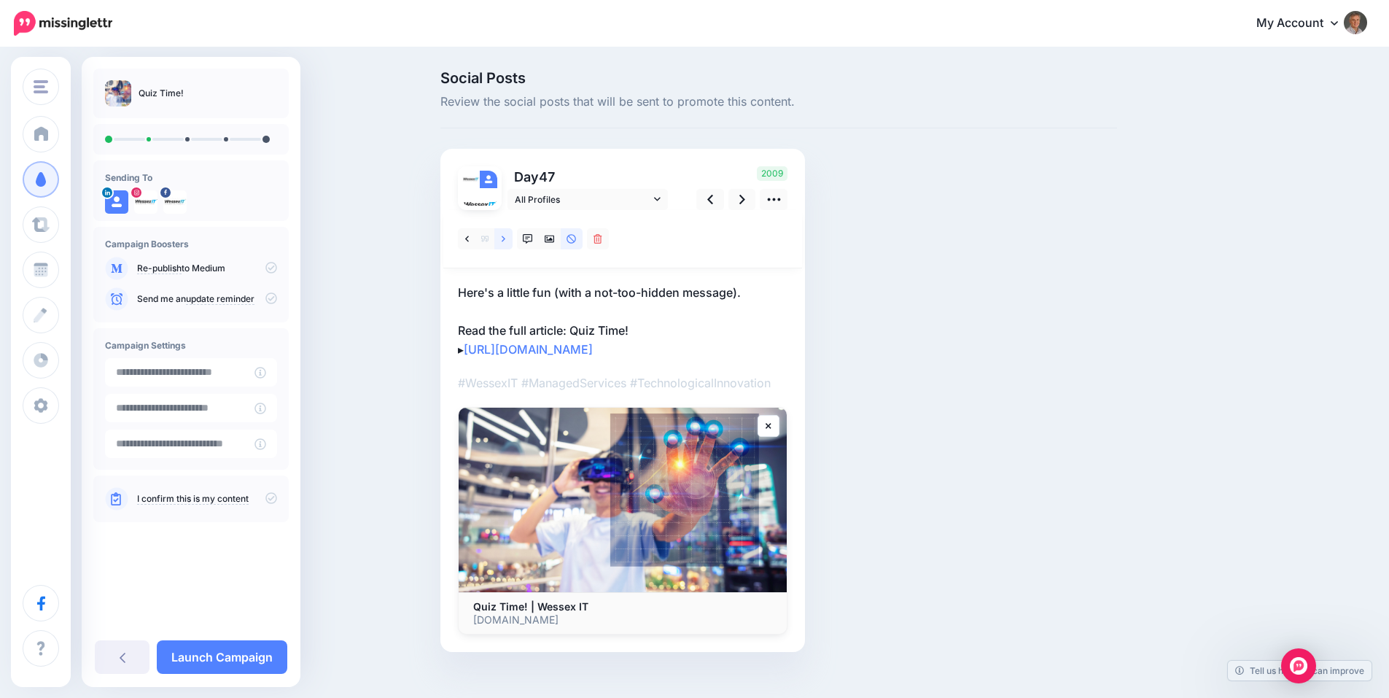
click at [505, 239] on icon at bounding box center [504, 239] width 4 height 10
click at [742, 198] on link at bounding box center [742, 199] width 28 height 21
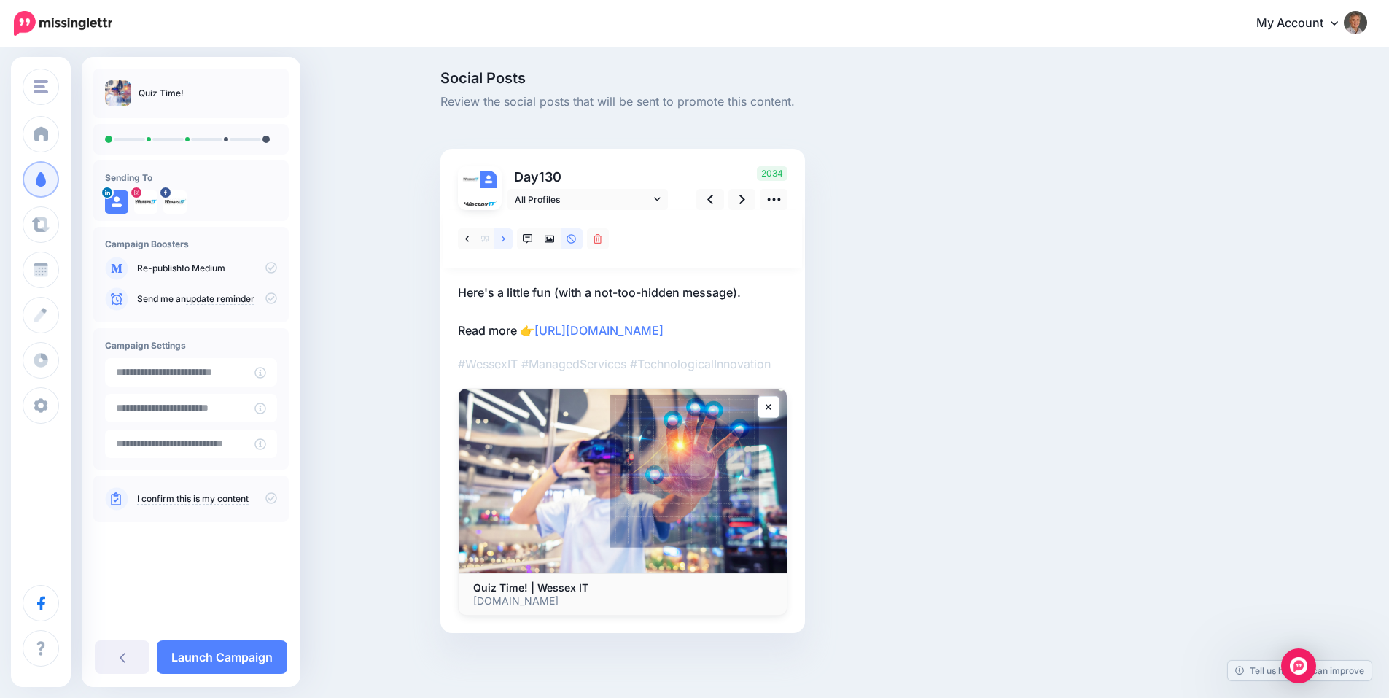
click at [505, 240] on icon at bounding box center [504, 238] width 4 height 6
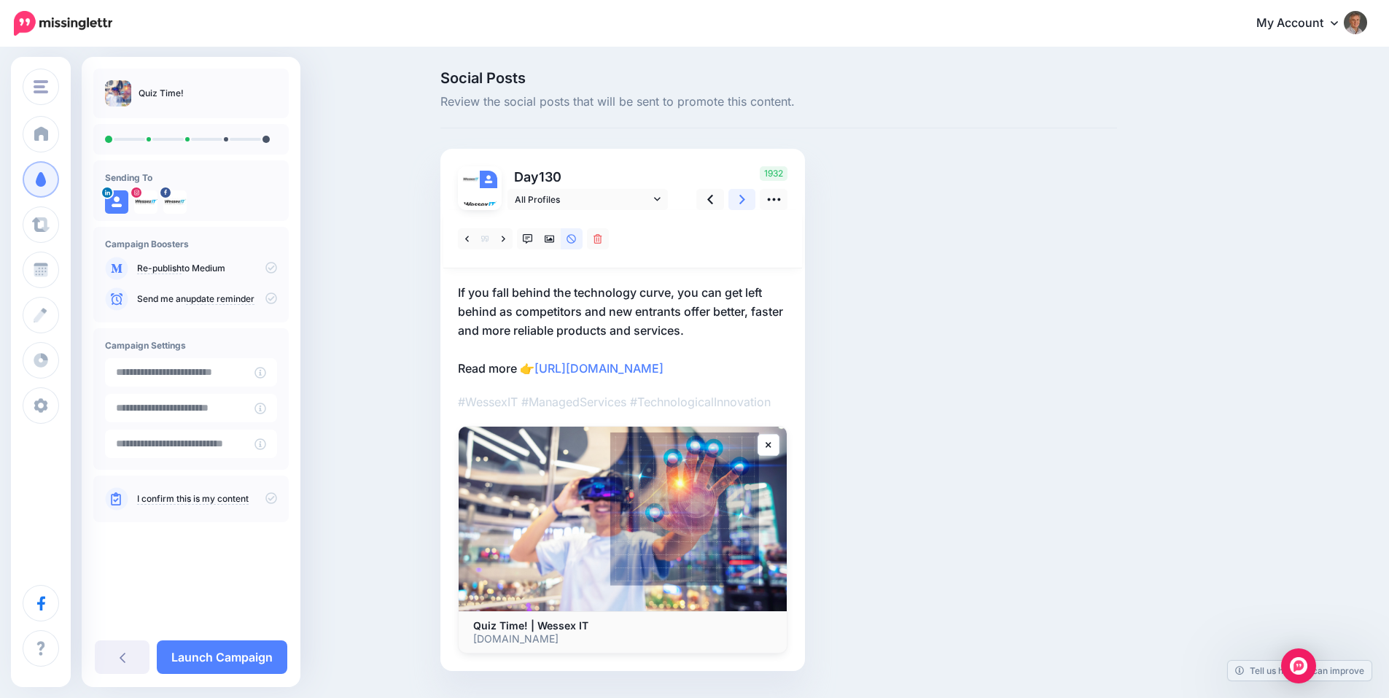
click at [744, 198] on link at bounding box center [742, 199] width 28 height 21
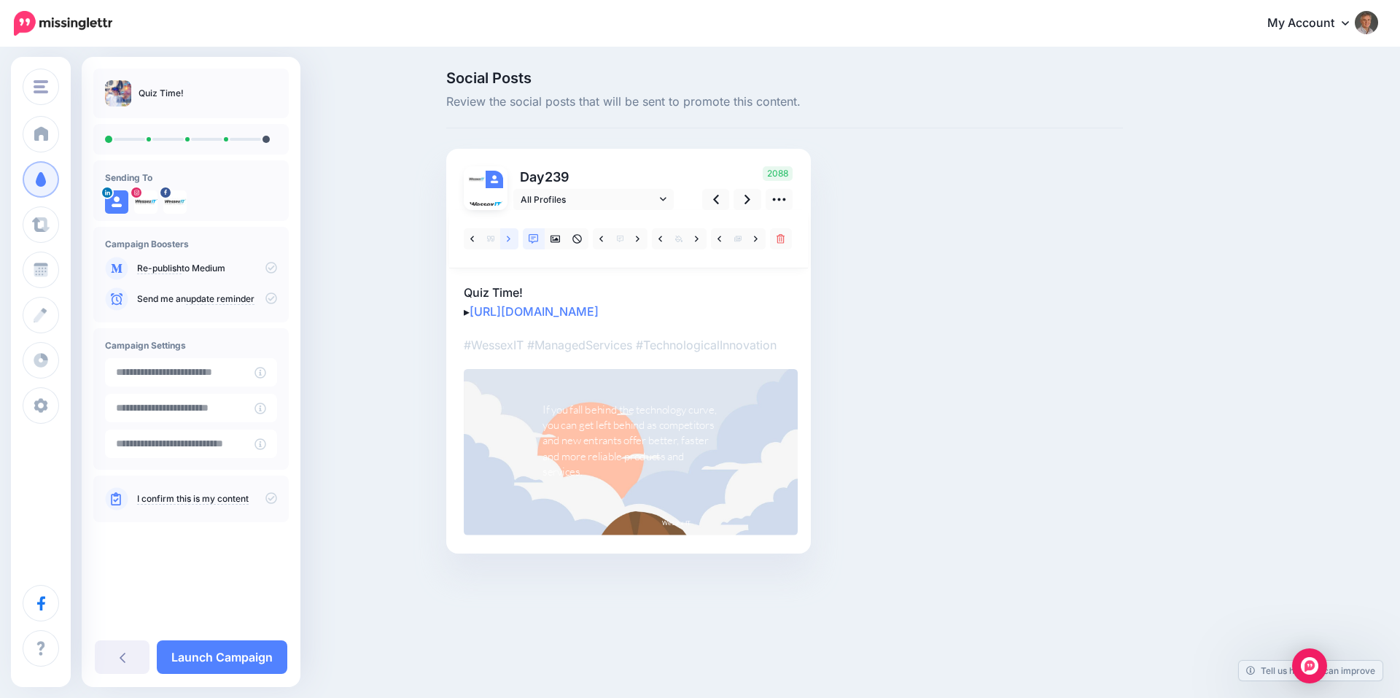
click at [510, 237] on icon at bounding box center [509, 239] width 4 height 10
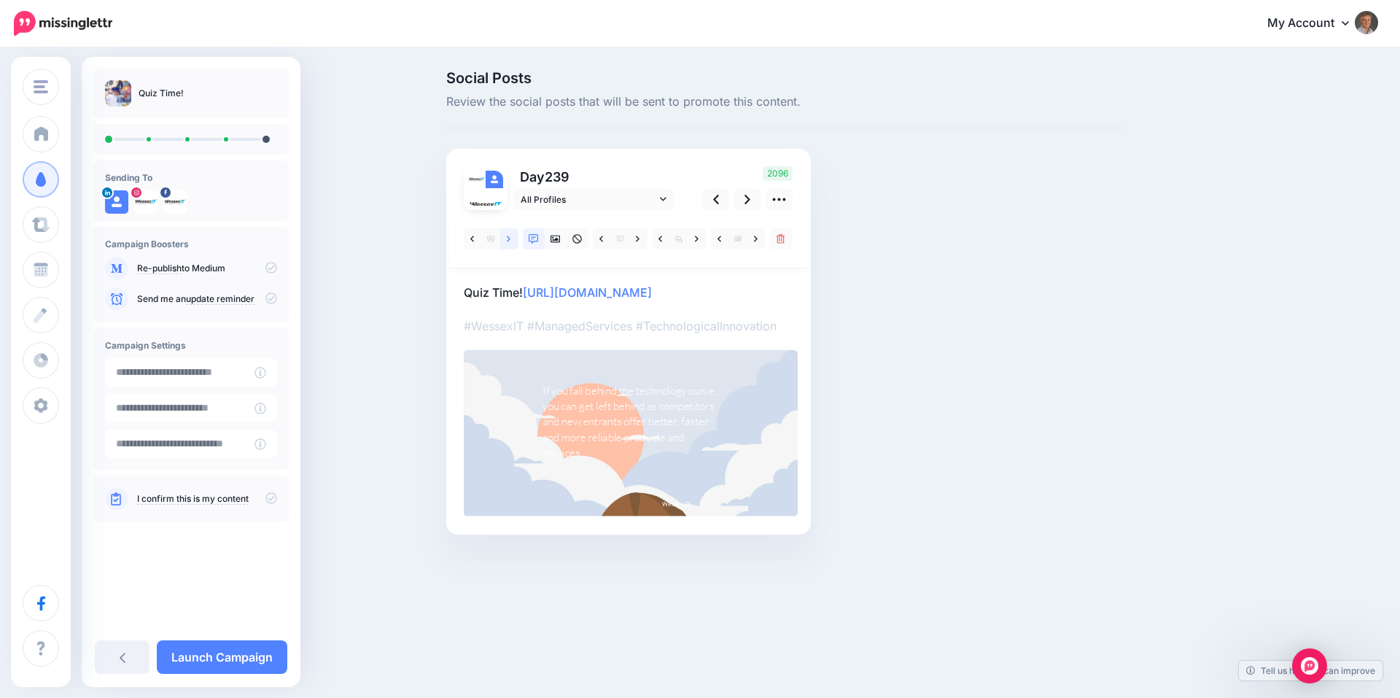
click at [510, 237] on icon at bounding box center [509, 239] width 4 height 10
click at [558, 237] on icon at bounding box center [555, 239] width 10 height 10
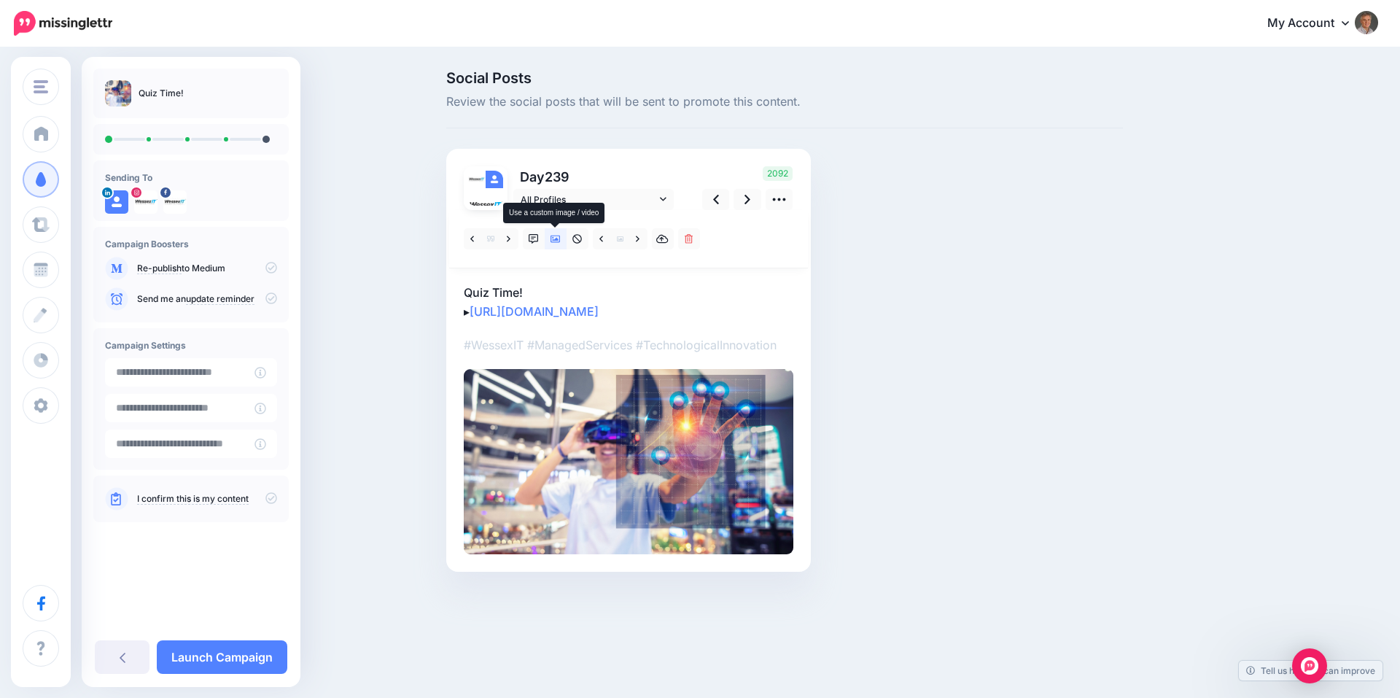
click at [553, 240] on icon at bounding box center [555, 238] width 10 height 7
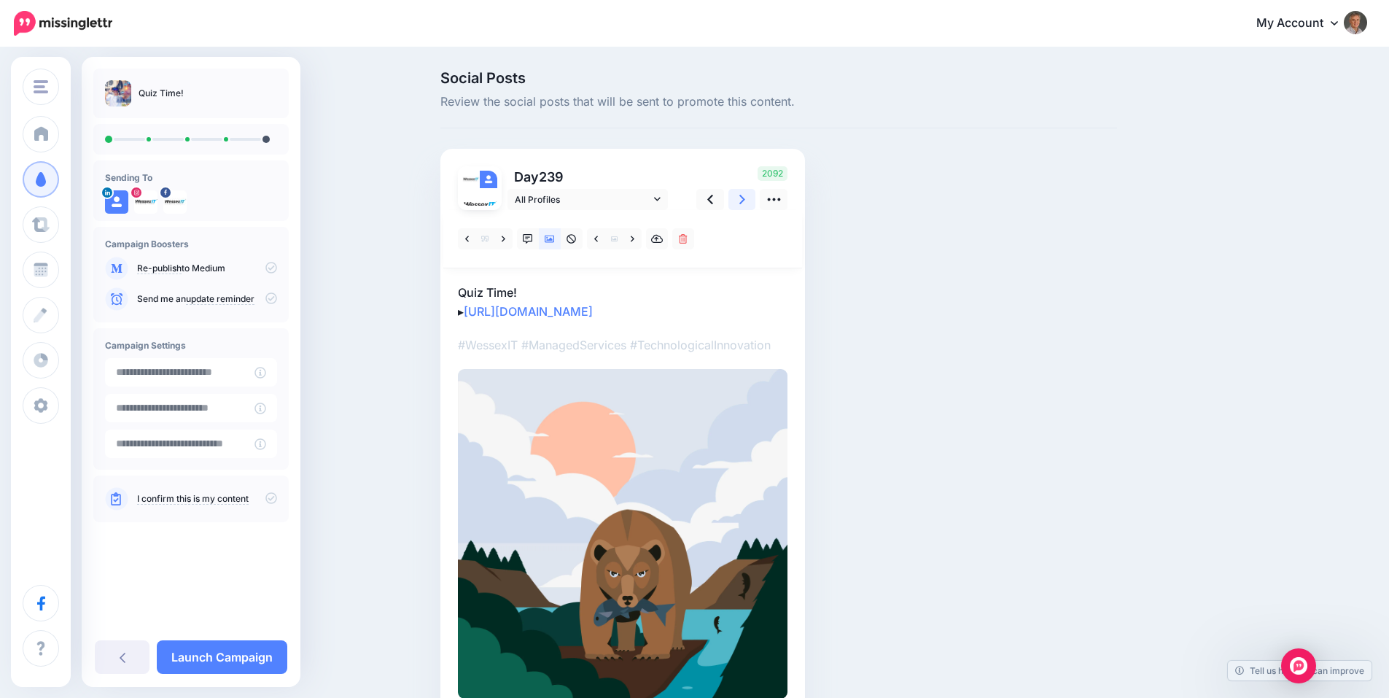
click at [745, 200] on icon at bounding box center [742, 199] width 6 height 15
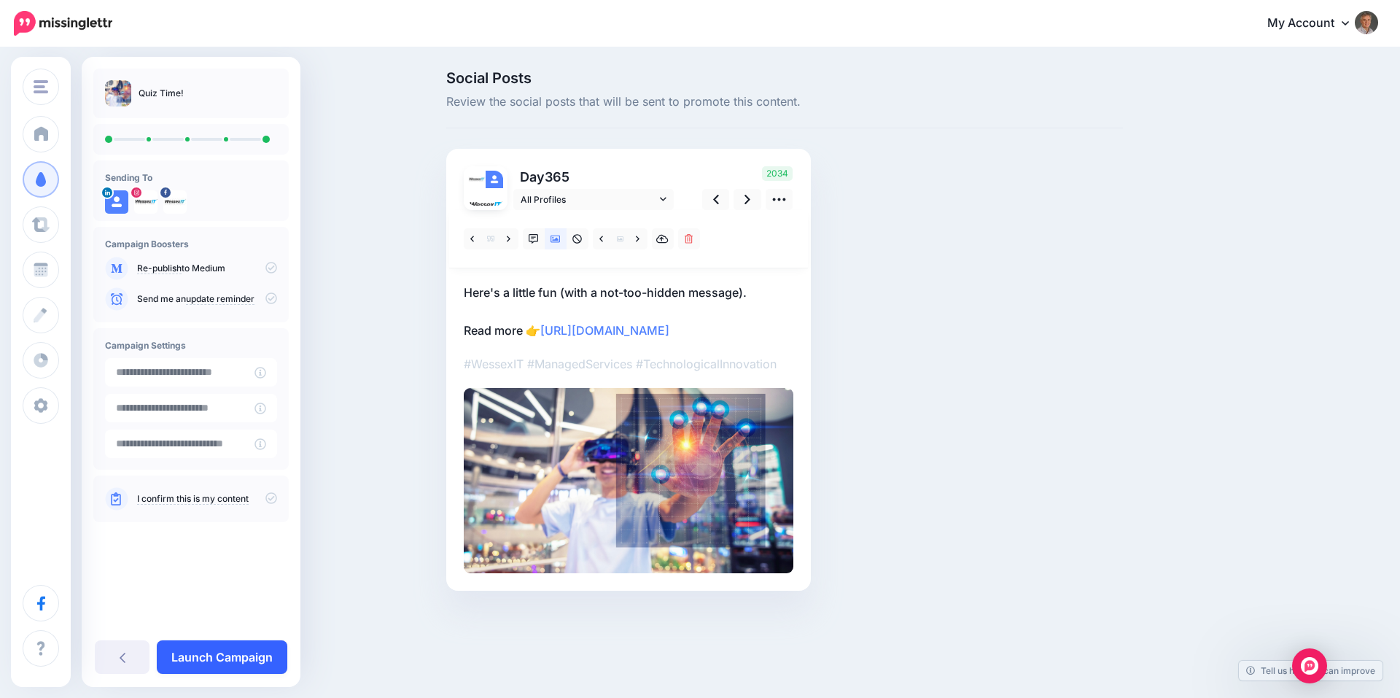
click at [252, 654] on link "Launch Campaign" at bounding box center [222, 657] width 131 height 34
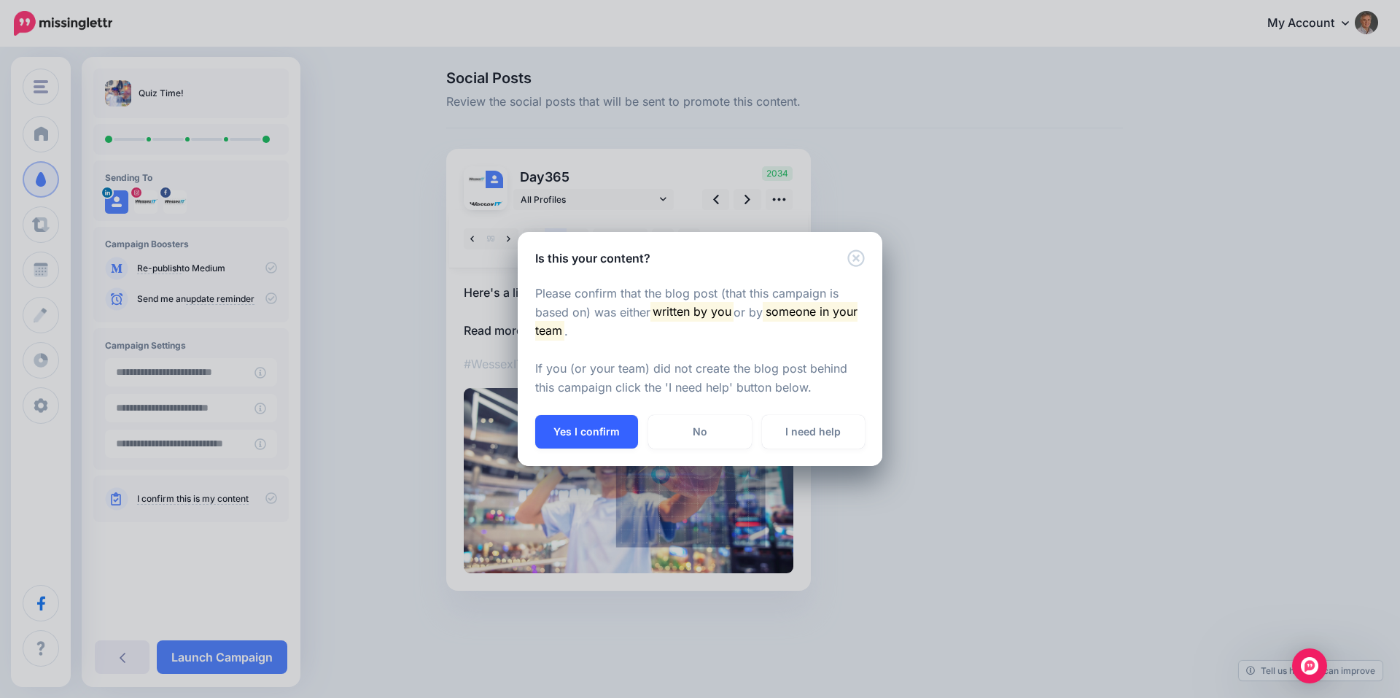
click at [577, 432] on button "Yes I confirm" at bounding box center [586, 432] width 103 height 34
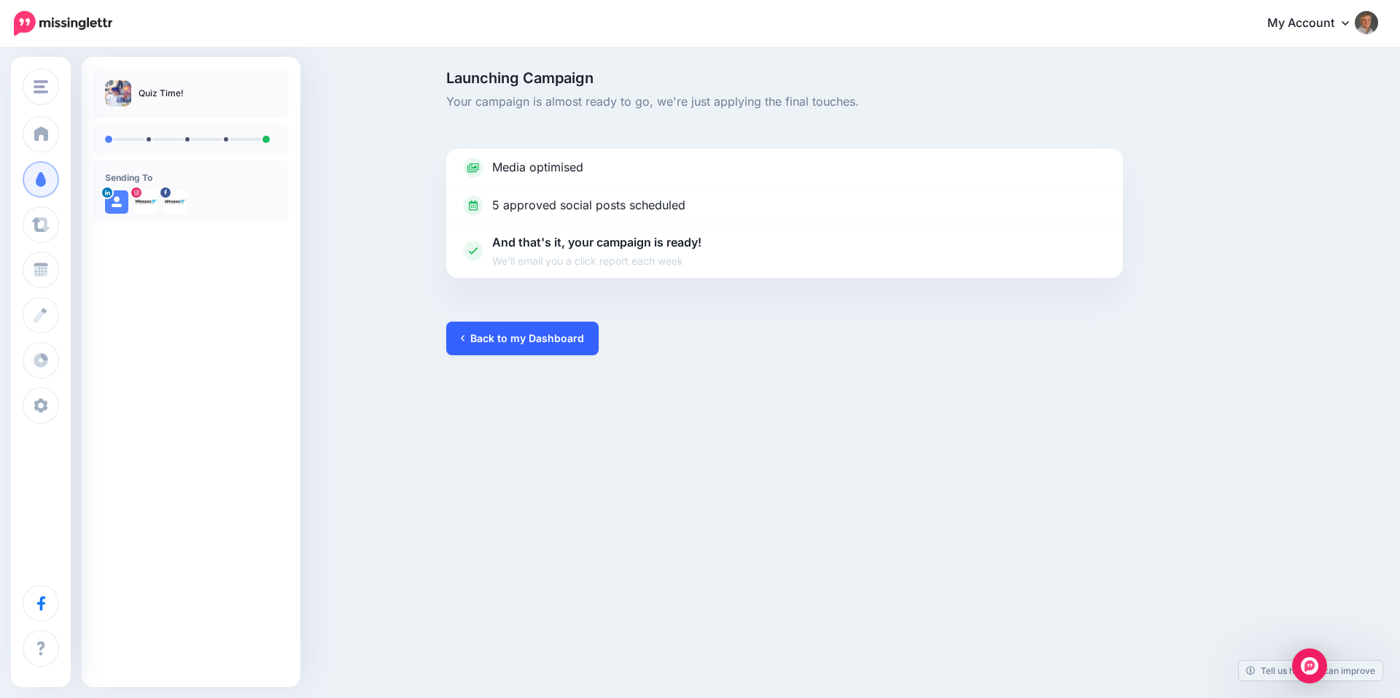
click at [545, 342] on link "Back to my Dashboard" at bounding box center [522, 339] width 152 height 34
